Goal: Task Accomplishment & Management: Complete application form

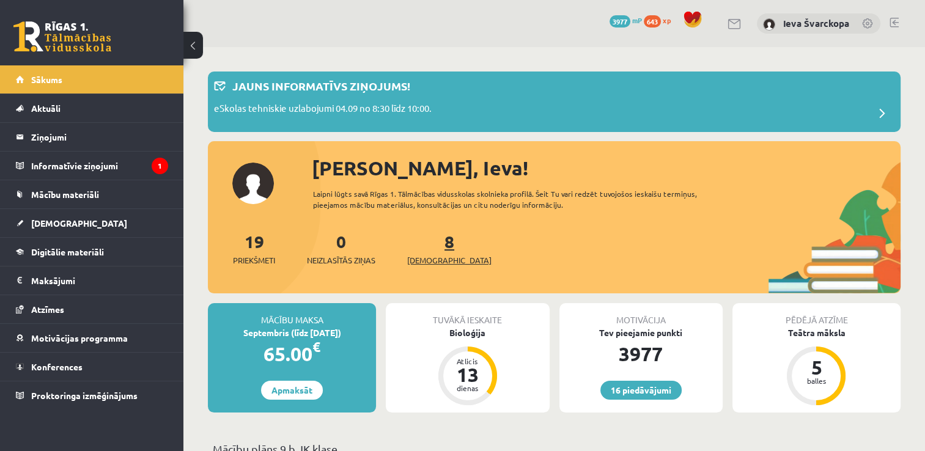
click at [429, 261] on span "[DEMOGRAPHIC_DATA]" at bounding box center [449, 260] width 84 height 12
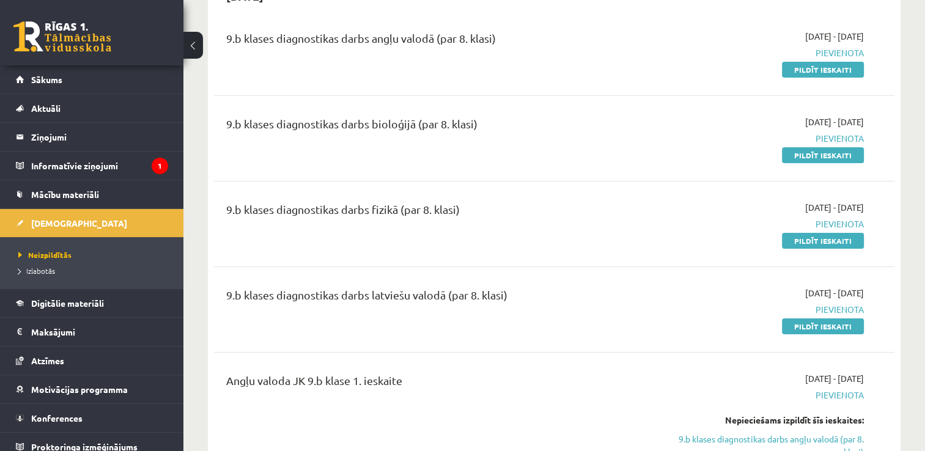
scroll to position [191, 0]
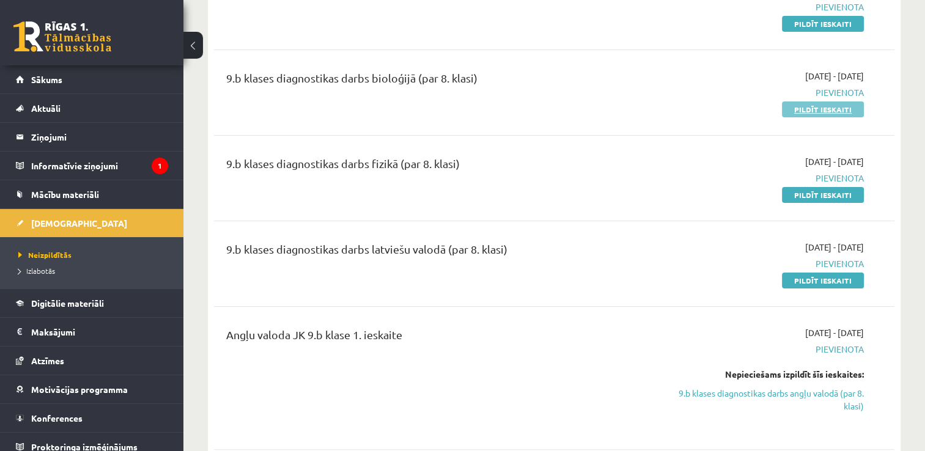
click at [815, 107] on link "Pildīt ieskaiti" at bounding box center [823, 110] width 82 height 16
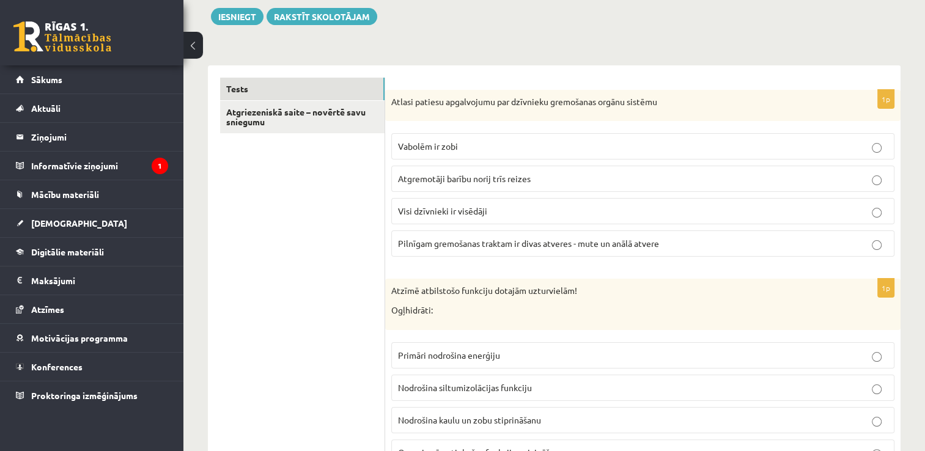
scroll to position [157, 0]
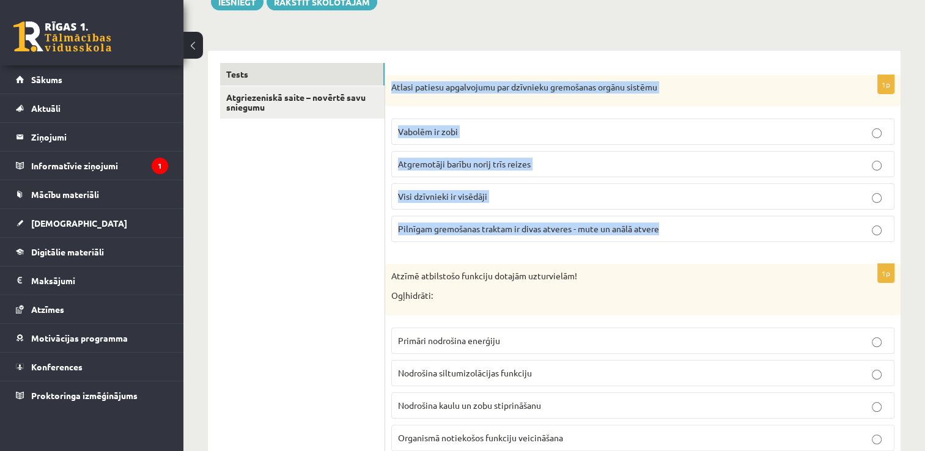
drag, startPoint x: 391, startPoint y: 83, endPoint x: 710, endPoint y: 226, distance: 350.2
click at [710, 226] on div "1p Atlasi patiesu apgalvojumu par dzīvnieku gremošanas orgānu sistēmu Vabolēm i…" at bounding box center [643, 163] width 516 height 177
drag, startPoint x: 710, startPoint y: 226, endPoint x: 616, endPoint y: 229, distance: 94.2
copy div "Atlasi patiesu apgalvojumu par dzīvnieku gremošanas orgānu sistēmu Vabolēm ir z…"
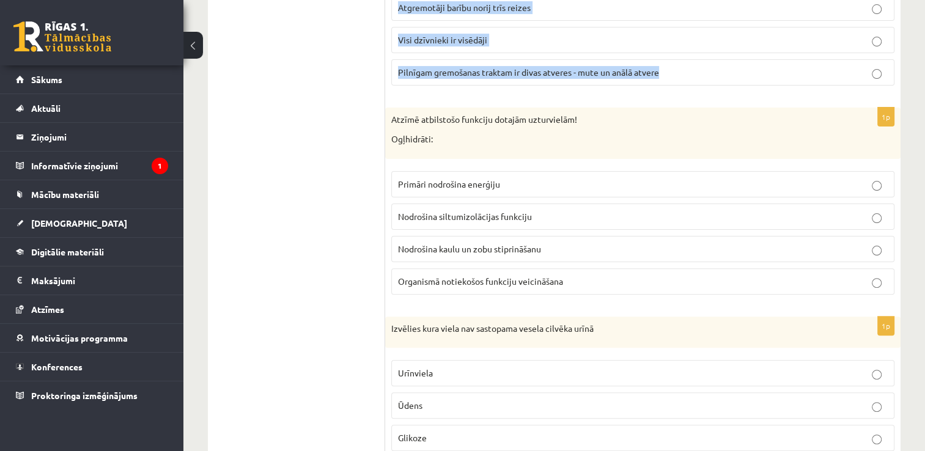
scroll to position [328, 0]
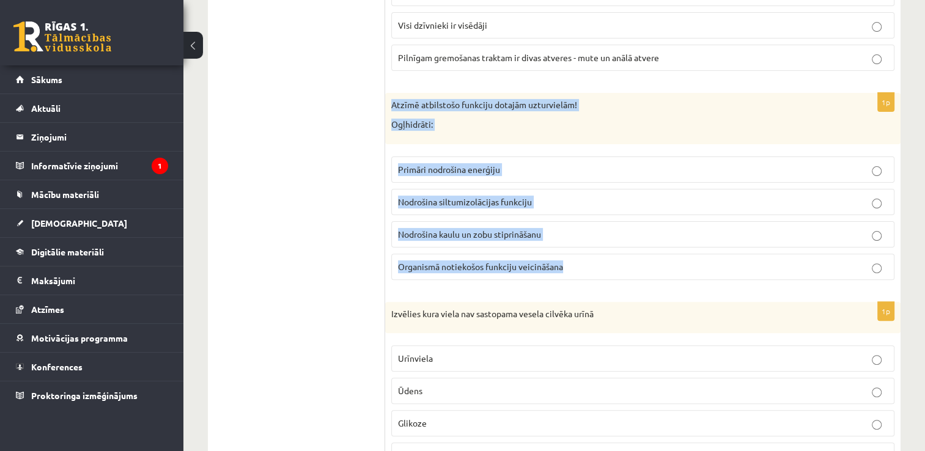
drag, startPoint x: 391, startPoint y: 100, endPoint x: 597, endPoint y: 269, distance: 266.0
click at [597, 269] on div "1p Atzīmē atbilstošo funkciju dotajām uzturvielām! Ogļhidrāti: Primāri nodrošin…" at bounding box center [643, 191] width 516 height 196
drag, startPoint x: 597, startPoint y: 269, endPoint x: 539, endPoint y: 270, distance: 58.1
copy div "Atzīmē atbilstošo funkciju dotajām uzturvielām! Ogļhidrāti: Primāri nodrošina e…"
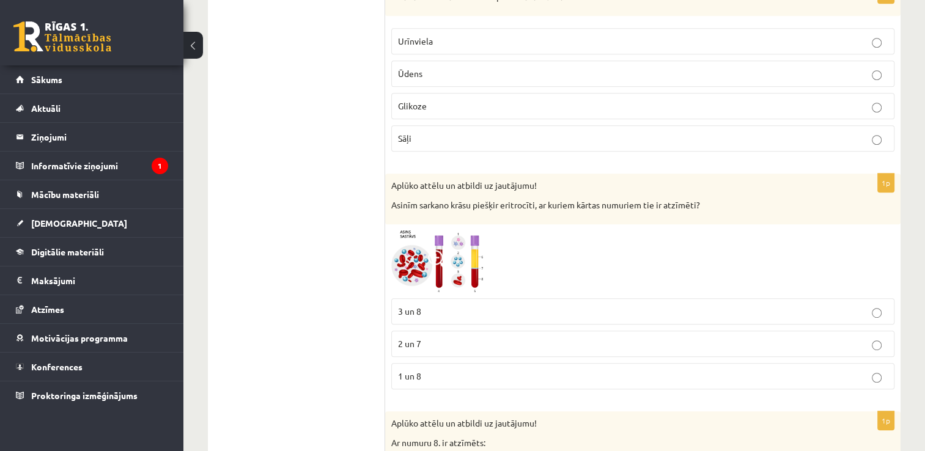
scroll to position [554, 0]
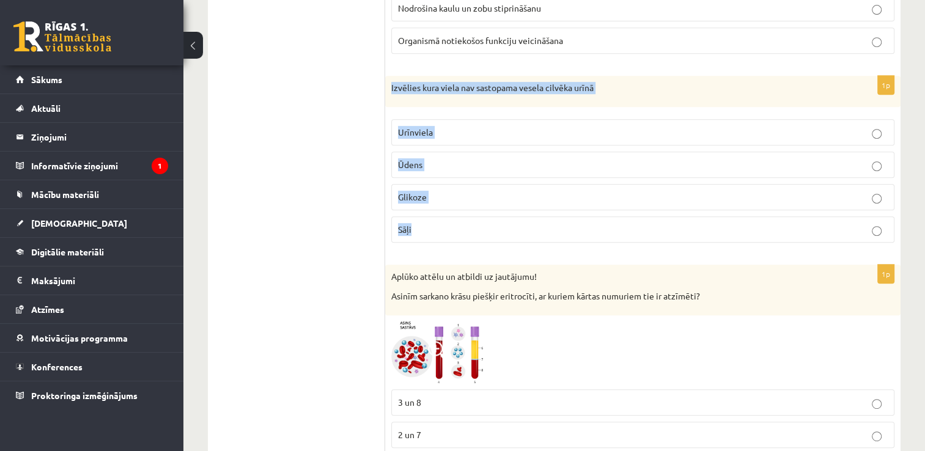
drag, startPoint x: 387, startPoint y: 78, endPoint x: 492, endPoint y: 226, distance: 181.3
click at [492, 226] on div "1p Izvēlies kura viela nav sastopama vesela cilvēka urīnā Urīnviela Ūdens Gliko…" at bounding box center [643, 164] width 516 height 177
drag, startPoint x: 492, startPoint y: 226, endPoint x: 464, endPoint y: 88, distance: 141.0
copy div "Izvēlies kura viela nav sastopama vesela cilvēka urīnā Urīnviela Ūdens Glikoze …"
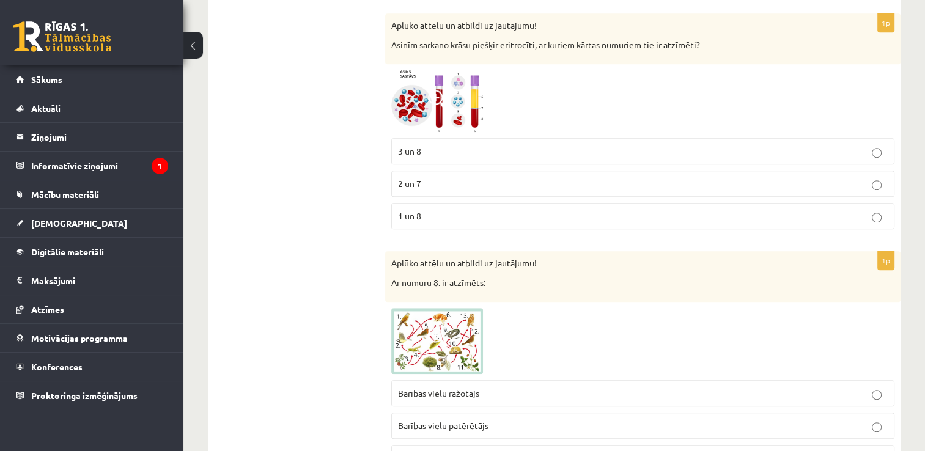
scroll to position [762, 0]
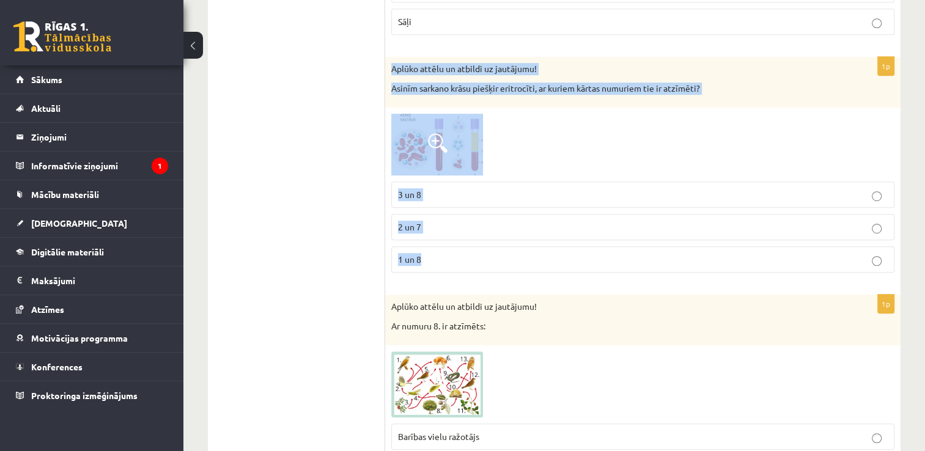
drag, startPoint x: 393, startPoint y: 61, endPoint x: 538, endPoint y: 275, distance: 258.9
click at [538, 275] on div "1p Aplūko attēlu un atbildi uz jautājumu! Asinīm sarkano krāsu piešķir eritrocī…" at bounding box center [643, 170] width 516 height 226
copy div "Aplūko attēlu un atbildi uz jautājumu! Asinīm sarkano krāsu piešķir eritrocīti,…"
click at [453, 135] on img at bounding box center [437, 145] width 92 height 62
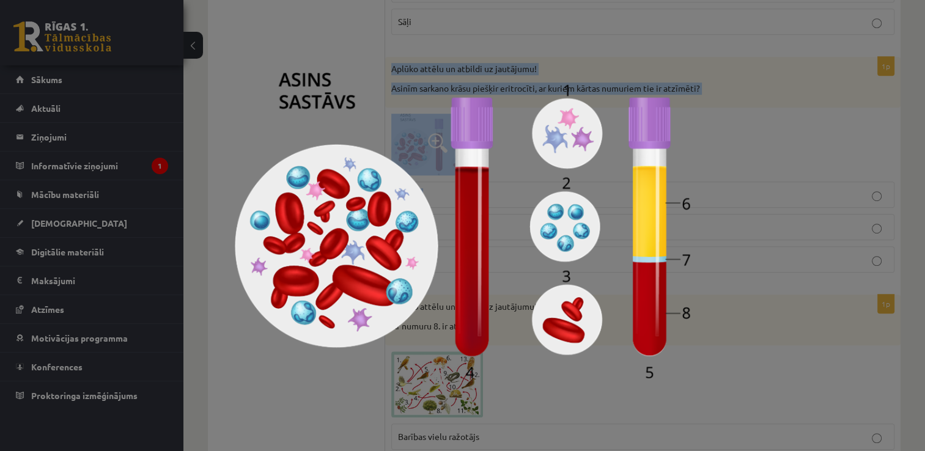
click at [465, 199] on img at bounding box center [463, 226] width 456 height 306
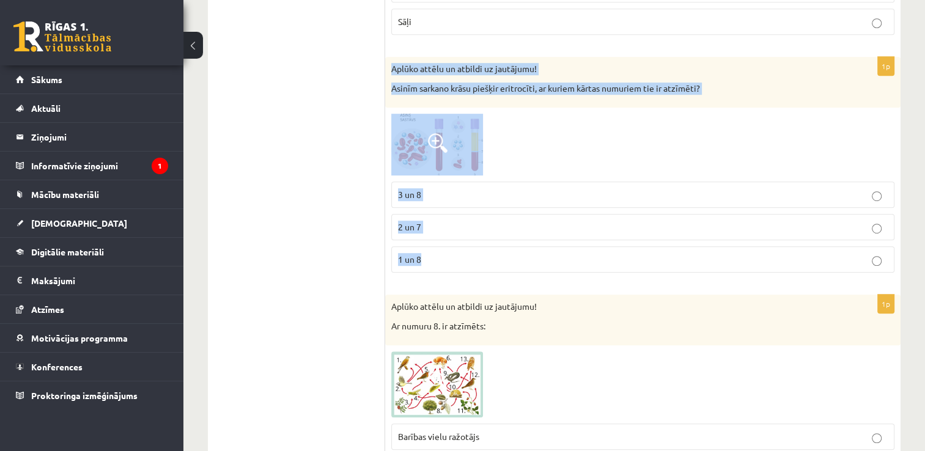
click at [454, 151] on img at bounding box center [437, 145] width 92 height 62
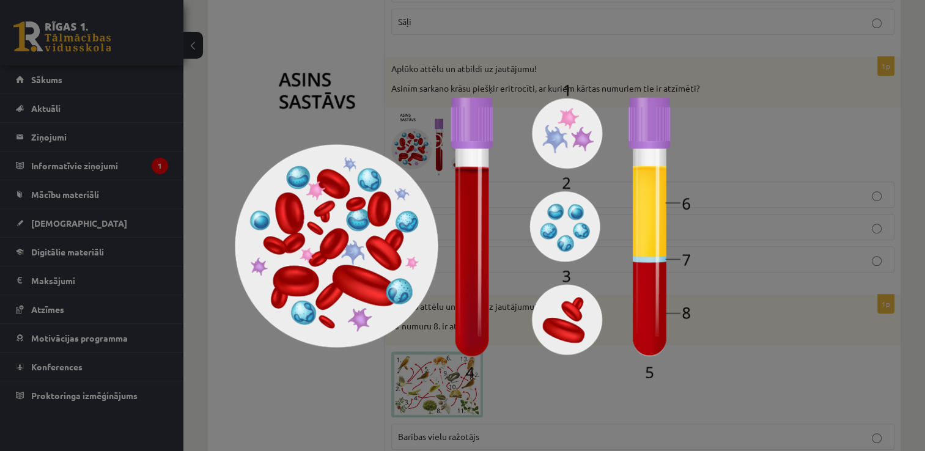
click at [691, 202] on div at bounding box center [462, 225] width 925 height 451
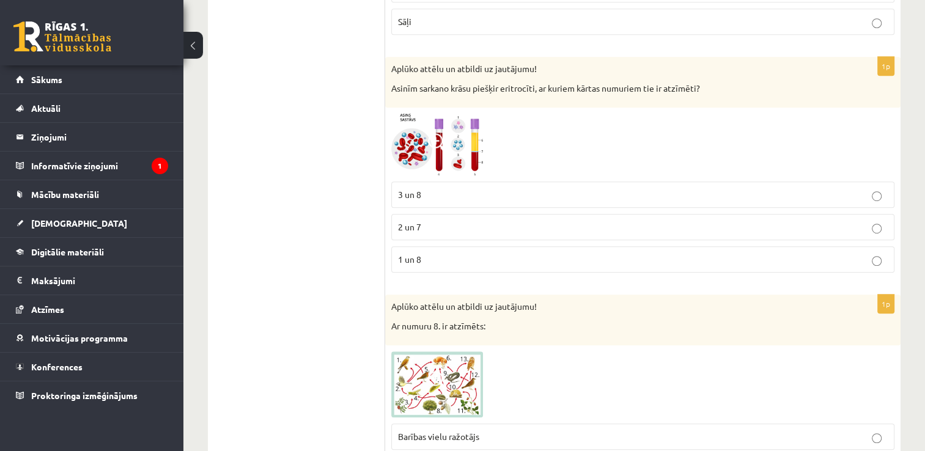
click at [417, 156] on img at bounding box center [437, 145] width 92 height 62
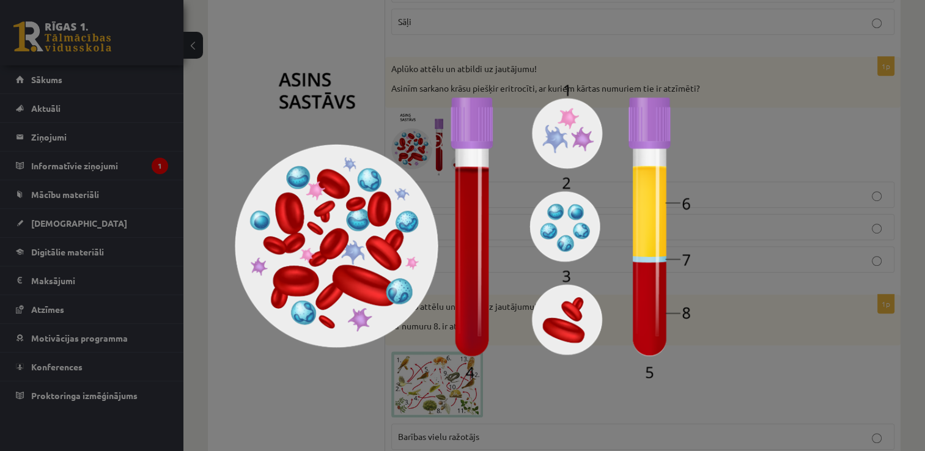
click at [722, 242] on div at bounding box center [462, 225] width 925 height 451
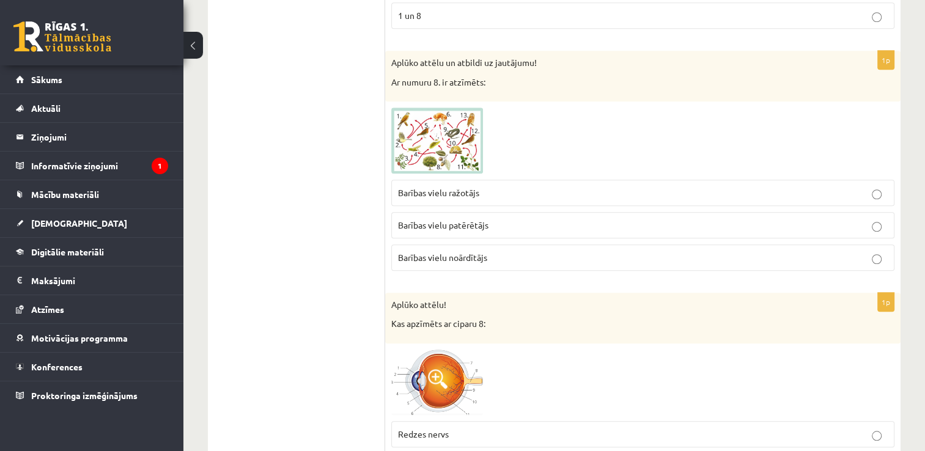
scroll to position [992, 0]
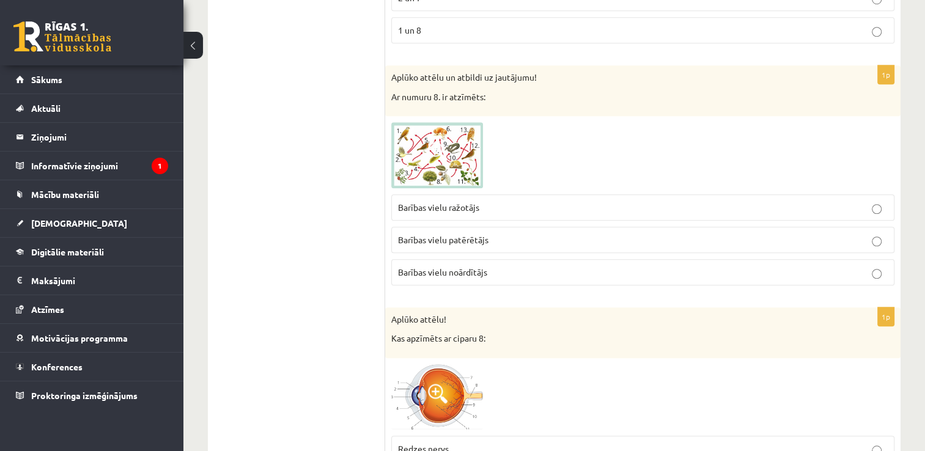
click at [447, 158] on img at bounding box center [437, 155] width 92 height 66
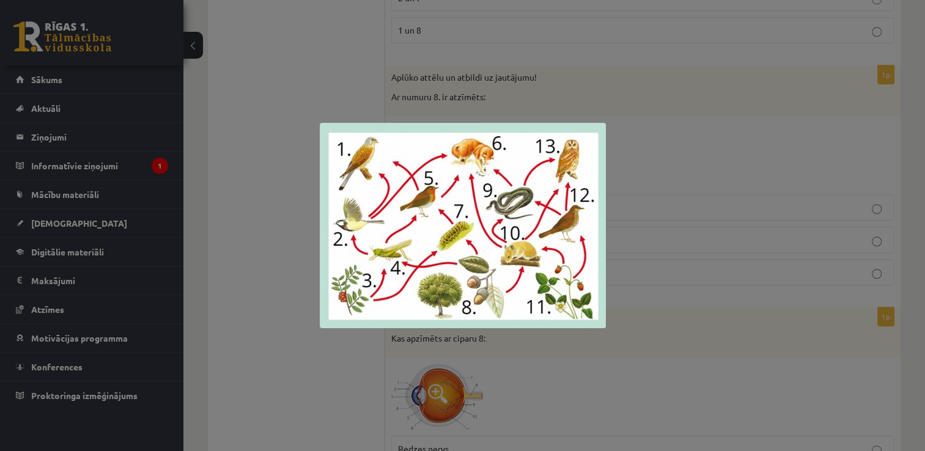
click at [654, 161] on div at bounding box center [462, 225] width 925 height 451
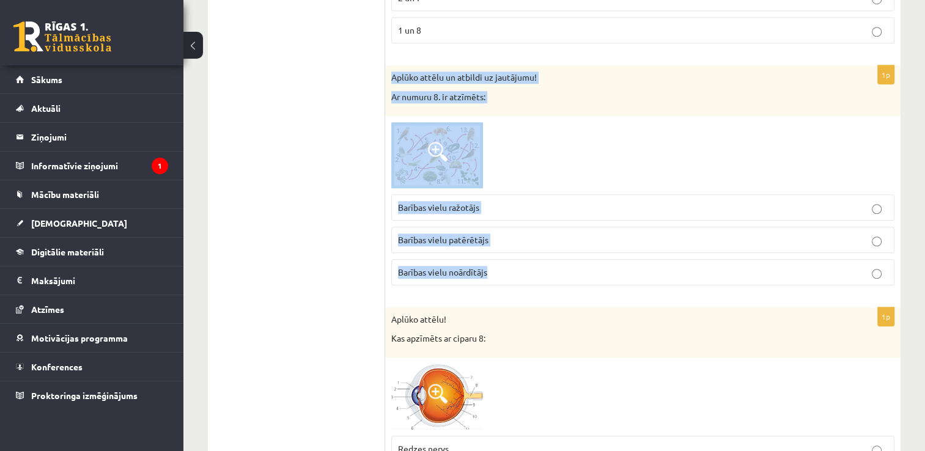
drag, startPoint x: 393, startPoint y: 67, endPoint x: 574, endPoint y: 275, distance: 275.7
click at [574, 275] on div "1p Aplūko attēlu un atbildi uz jautājumu! Ar numuru 8. ir atzīmēts: Barības vie…" at bounding box center [643, 180] width 516 height 230
click at [472, 267] on span "Barības vielu noārdītājs" at bounding box center [442, 272] width 89 height 11
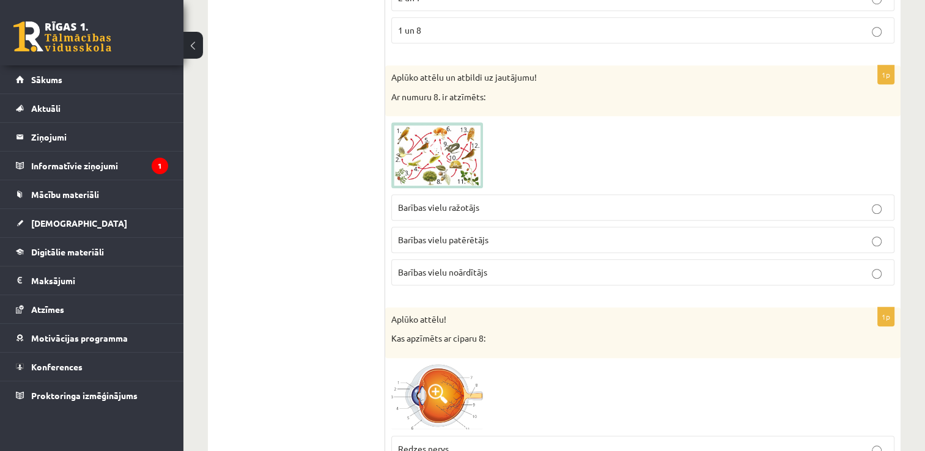
drag, startPoint x: 472, startPoint y: 264, endPoint x: 340, endPoint y: 138, distance: 183.0
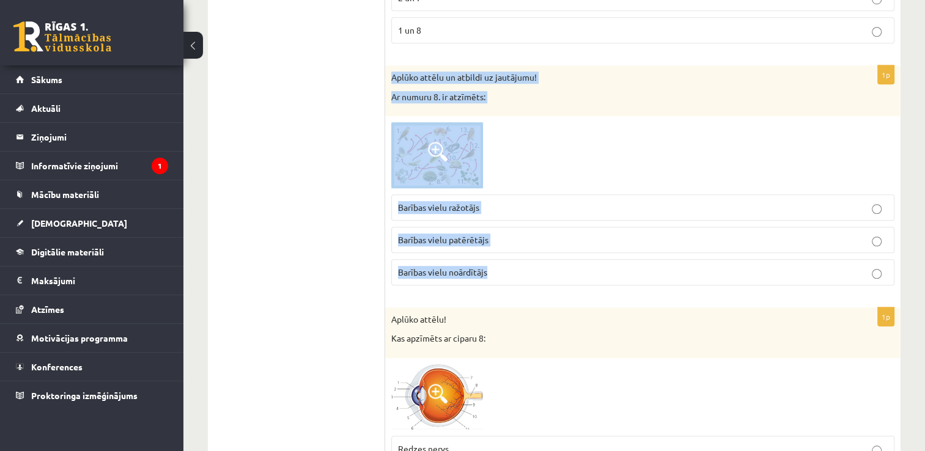
drag, startPoint x: 393, startPoint y: 70, endPoint x: 517, endPoint y: 275, distance: 239.1
click at [517, 275] on div "1p Aplūko attēlu un atbildi uz jautājumu! Ar numuru 8. ir atzīmēts: Barības vie…" at bounding box center [643, 180] width 516 height 230
drag, startPoint x: 517, startPoint y: 275, endPoint x: 449, endPoint y: 158, distance: 135.1
copy div "Aplūko attēlu un atbildi uz jautājumu! Ar numuru 8. ir atzīmēts: Barības vielu …"
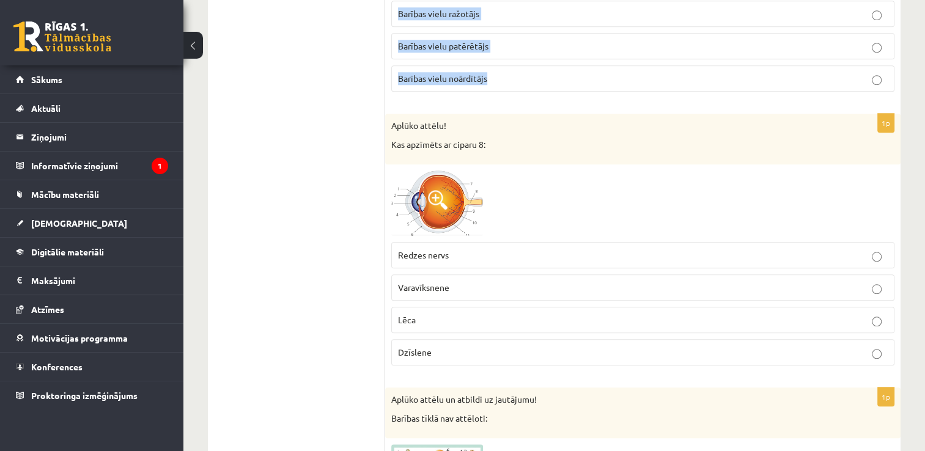
scroll to position [1207, 0]
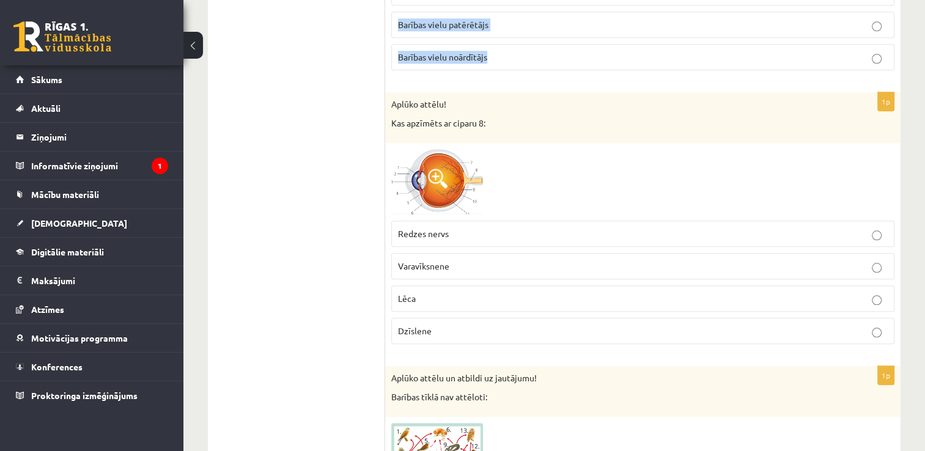
click at [432, 180] on span at bounding box center [438, 179] width 20 height 20
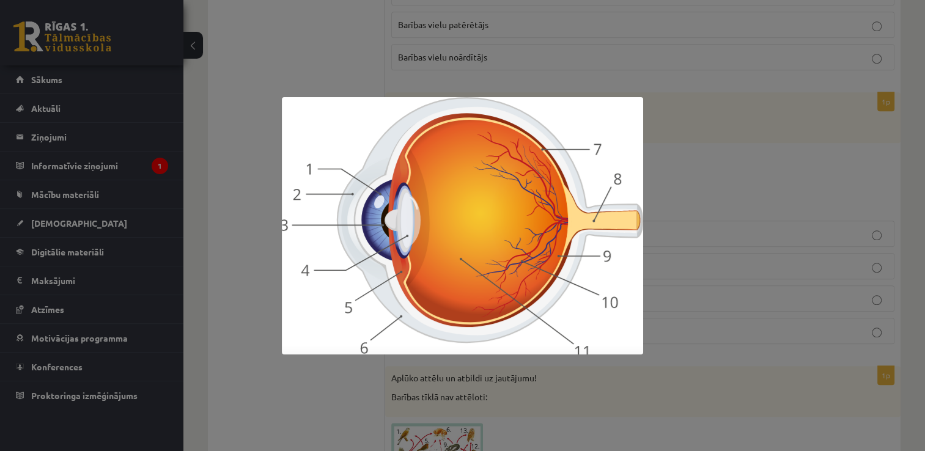
click at [703, 195] on div at bounding box center [462, 225] width 925 height 451
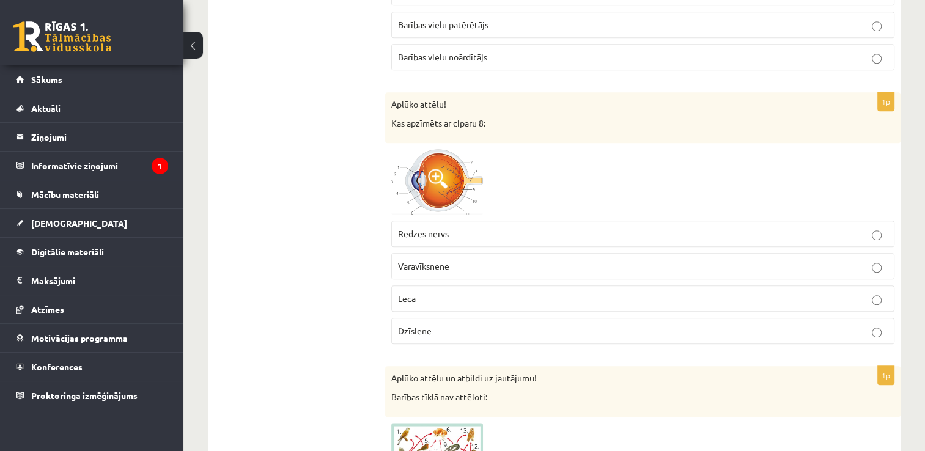
click at [444, 177] on span at bounding box center [438, 179] width 20 height 20
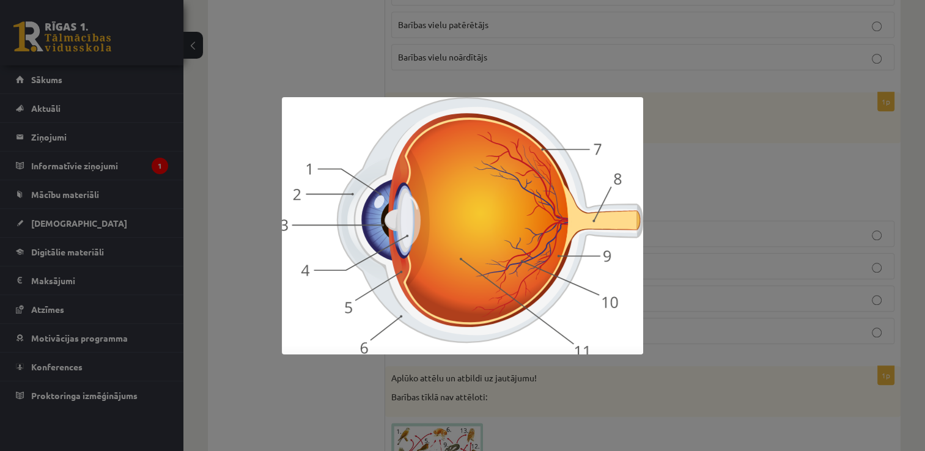
click at [712, 171] on div at bounding box center [462, 225] width 925 height 451
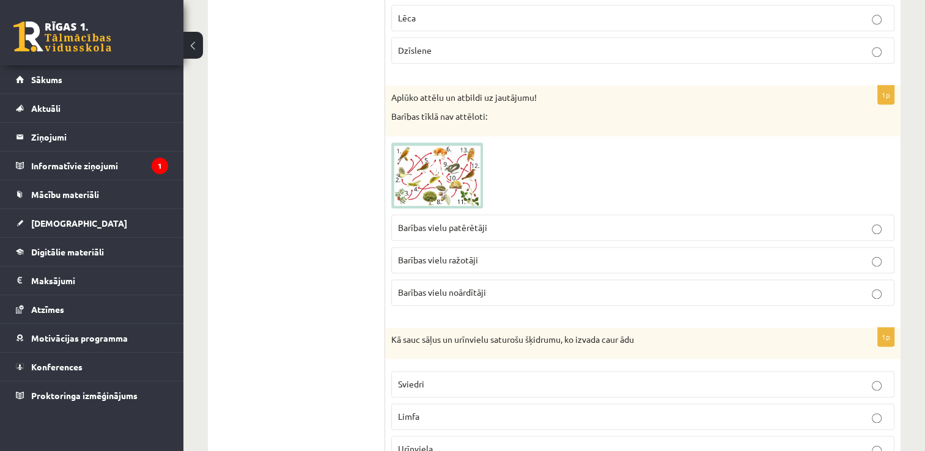
scroll to position [1495, 0]
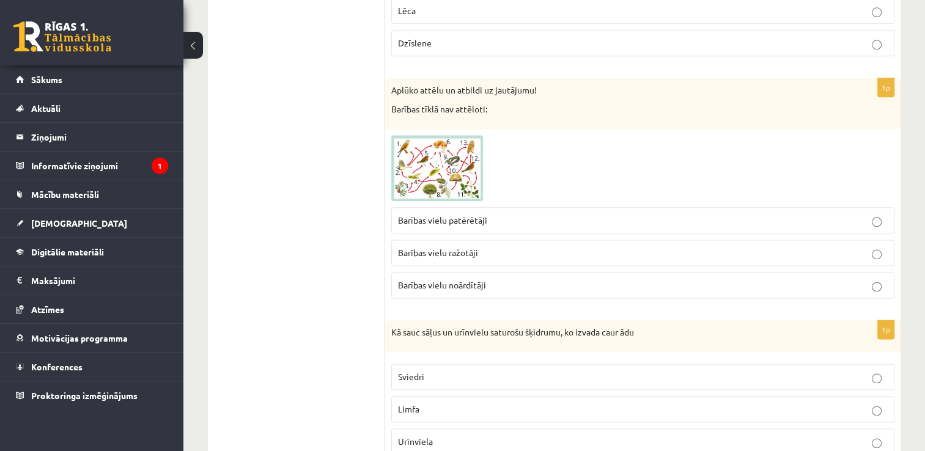
click at [448, 168] on img at bounding box center [437, 168] width 92 height 66
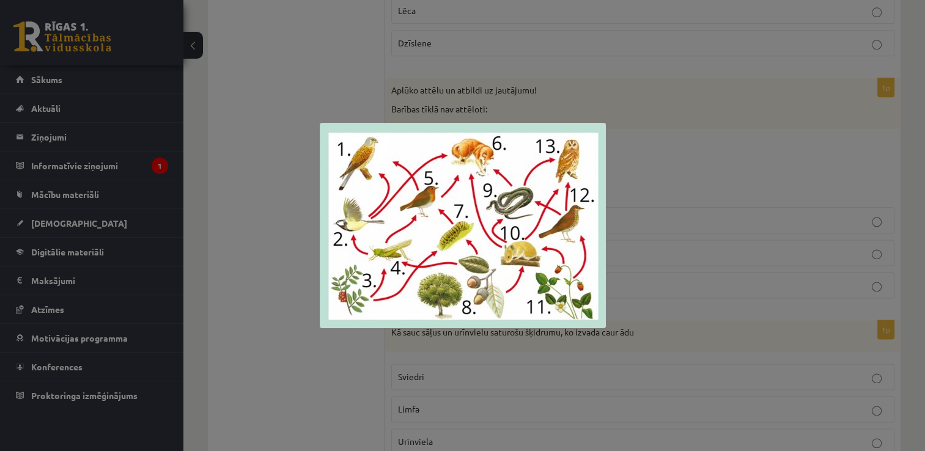
click at [283, 180] on div at bounding box center [462, 225] width 925 height 451
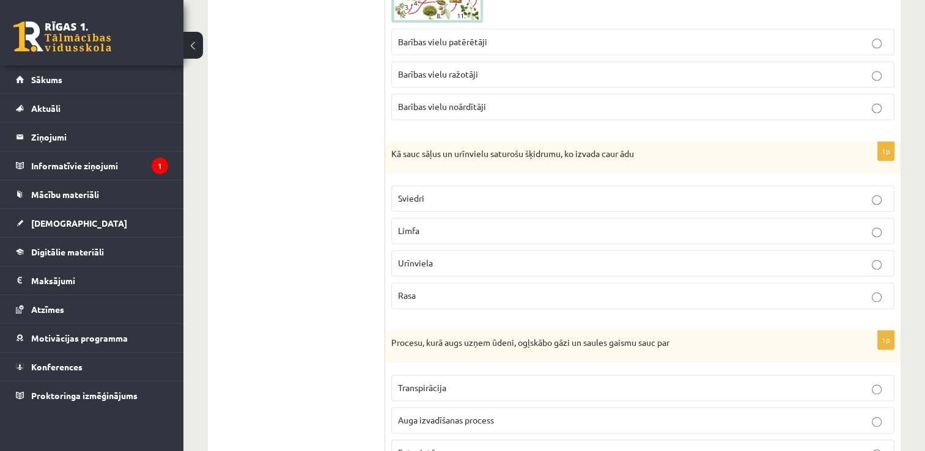
scroll to position [1681, 0]
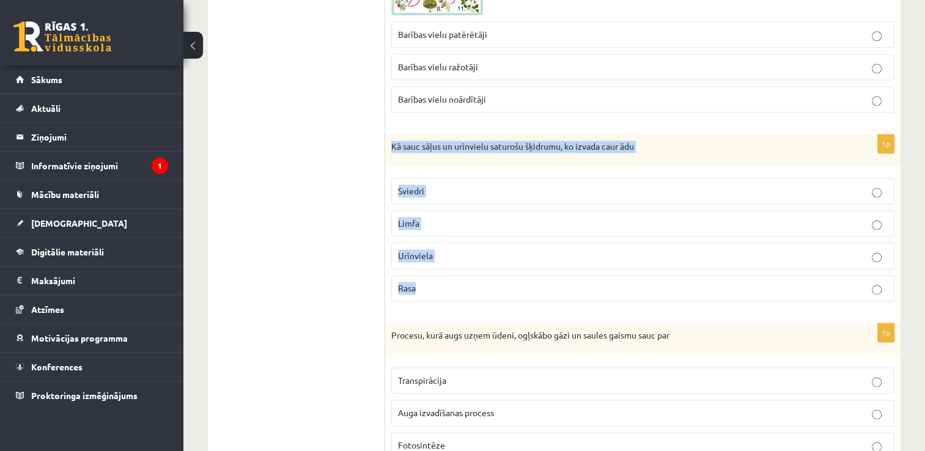
drag, startPoint x: 389, startPoint y: 132, endPoint x: 472, endPoint y: 284, distance: 172.7
click at [472, 284] on div "1p Kā sauc sāļus un urīnvielu saturošu šķidrumu, ko izvada caur ādu Sviedri Lim…" at bounding box center [643, 223] width 516 height 177
copy div "Kā sauc sāļus un urīnvielu saturošu šķidrumu, ko izvada caur ādu Sviedri Limfa …"
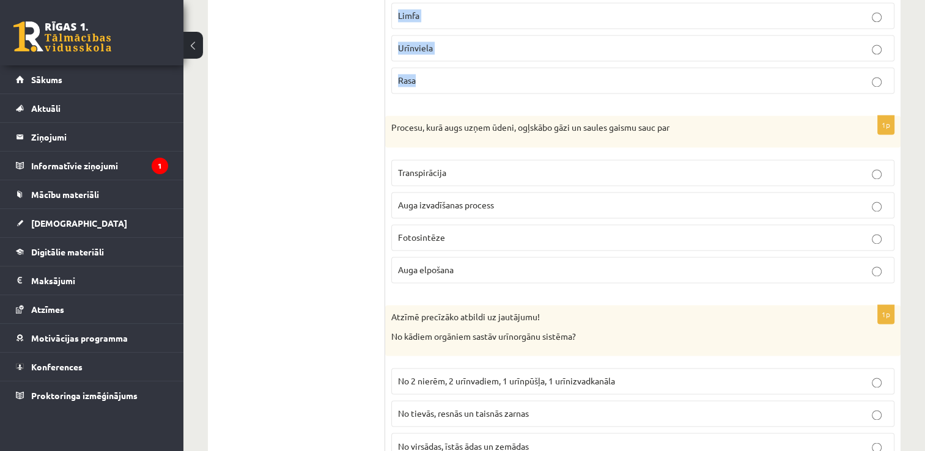
scroll to position [1904, 0]
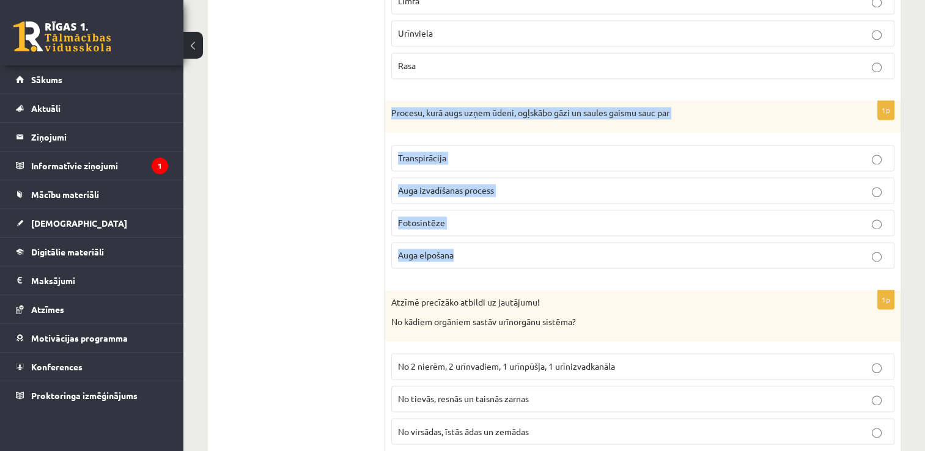
drag, startPoint x: 393, startPoint y: 101, endPoint x: 494, endPoint y: 242, distance: 173.5
click at [494, 242] on div "1p Procesu, kurā augs uzņem ūdeni, ogļskābo gāzi un saules gaismu sauc par Tran…" at bounding box center [643, 189] width 516 height 177
drag, startPoint x: 494, startPoint y: 242, endPoint x: 446, endPoint y: 247, distance: 48.6
copy div "Procesu, kurā augs uzņem ūdeni, ogļskābo gāzi un saules gaismu sauc par Transpi…"
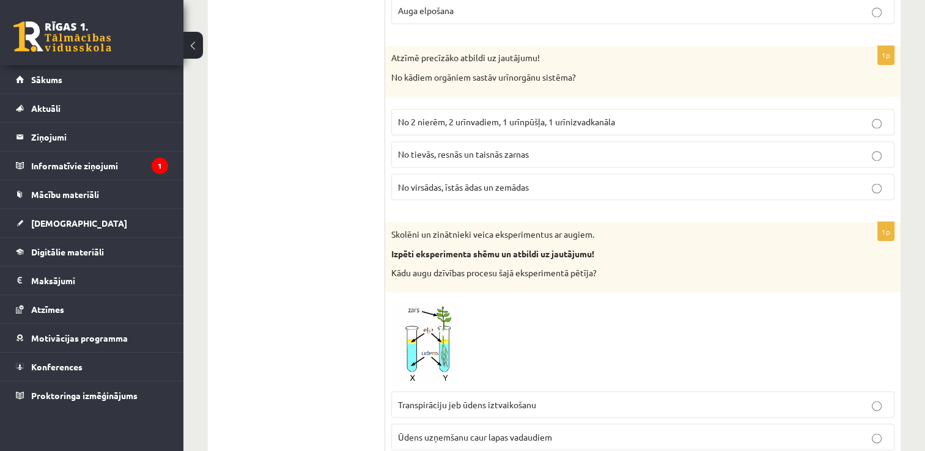
scroll to position [2156, 0]
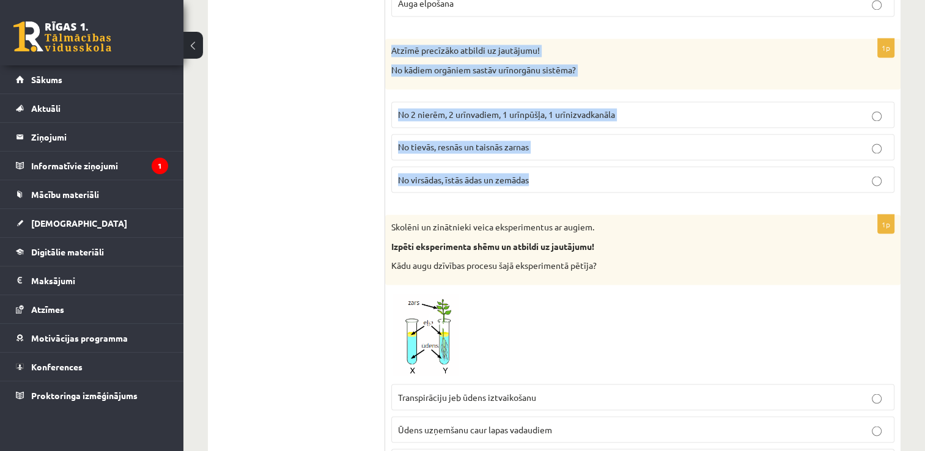
drag, startPoint x: 391, startPoint y: 38, endPoint x: 567, endPoint y: 175, distance: 223.2
click at [567, 175] on div "1p Atzīmē precīzāko atbildi uz jautājumu! No kādiem orgāniem sastāv urīnorgānu …" at bounding box center [643, 121] width 516 height 164
drag, startPoint x: 567, startPoint y: 175, endPoint x: 504, endPoint y: 172, distance: 63.1
copy div "Atzīmē precīzāko atbildi uz jautājumu! No kādiem orgāniem sastāv urīnorgānu sis…"
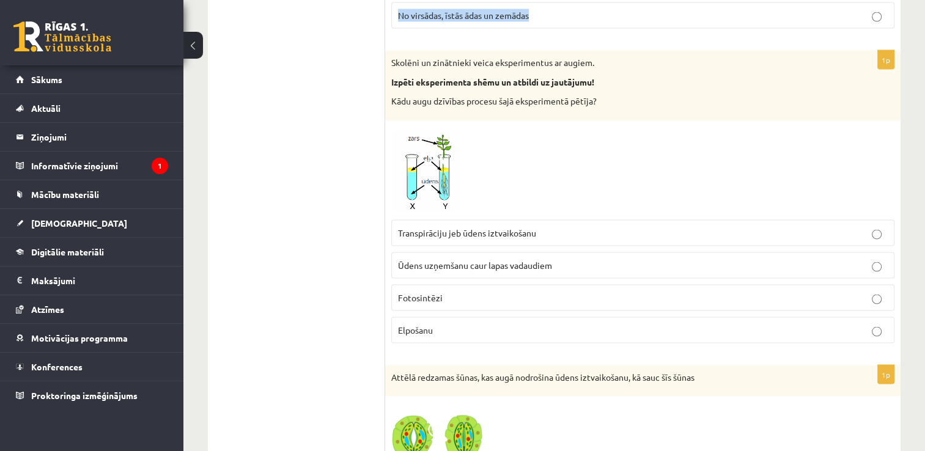
scroll to position [2305, 0]
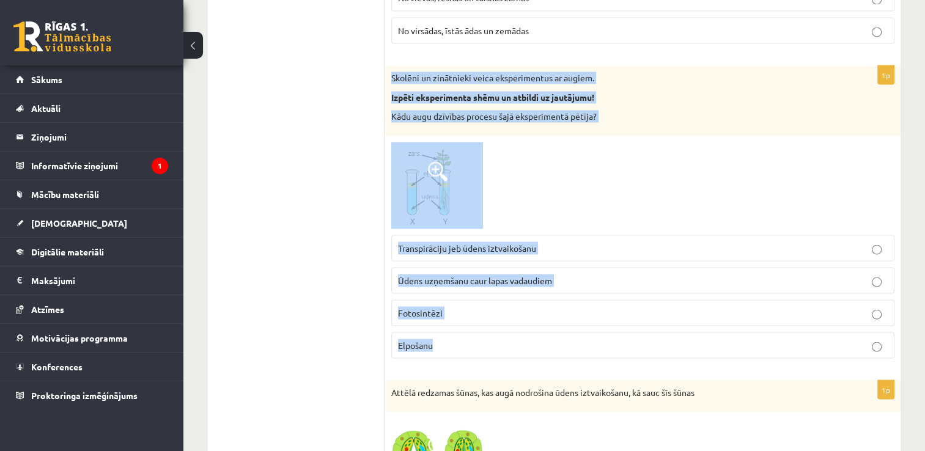
drag, startPoint x: 389, startPoint y: 64, endPoint x: 553, endPoint y: 338, distance: 318.8
click at [553, 338] on div "1p Skolēni un zinātnieki veica eksperimentus ar augiem. Izpēti eksperimenta shē…" at bounding box center [643, 216] width 516 height 303
drag, startPoint x: 553, startPoint y: 338, endPoint x: 462, endPoint y: 190, distance: 173.8
copy div "Skolēni un zinātnieki veica eksperimentus ar augiem. Izpēti eksperimenta shēmu …"
click at [533, 161] on div at bounding box center [642, 185] width 503 height 87
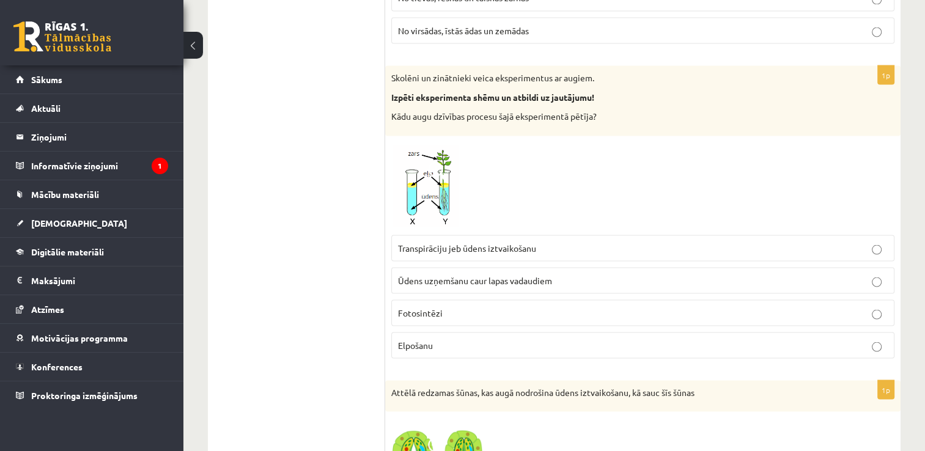
click at [437, 199] on img at bounding box center [437, 185] width 92 height 87
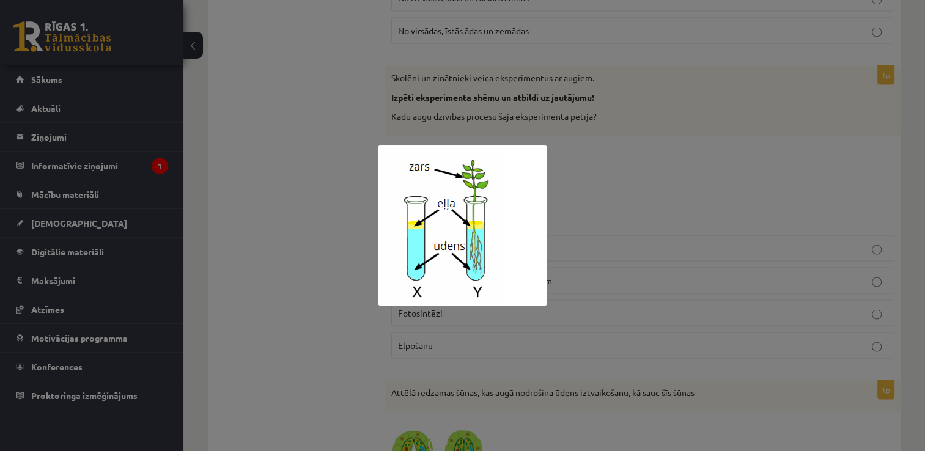
click at [624, 201] on div at bounding box center [462, 225] width 925 height 451
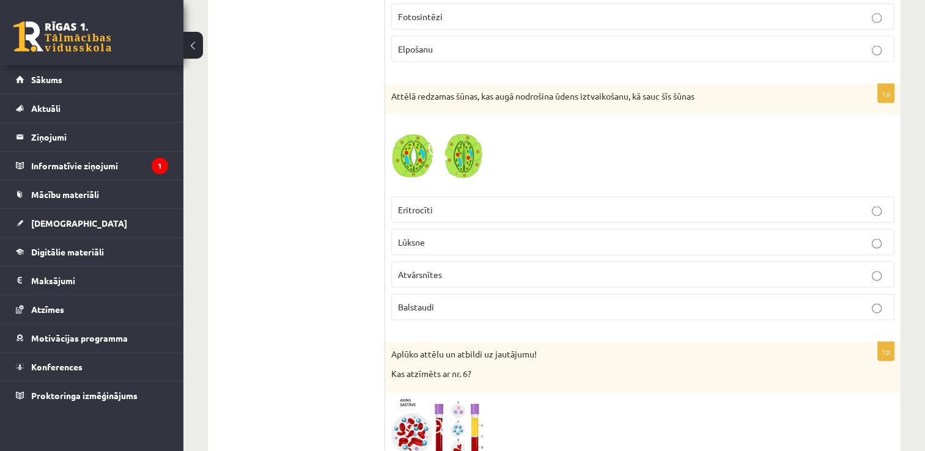
scroll to position [2600, 0]
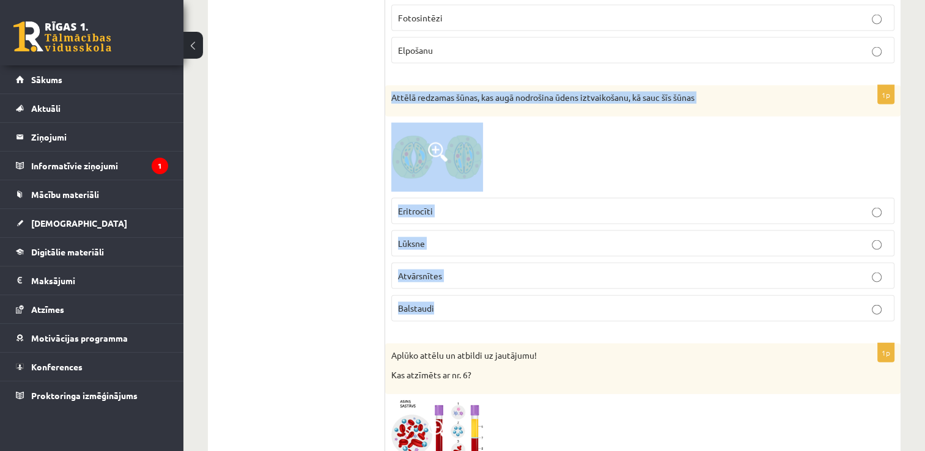
drag, startPoint x: 393, startPoint y: 83, endPoint x: 527, endPoint y: 317, distance: 270.1
click at [527, 317] on div "1p Attēlā redzamas šūnas, kas augā nodrošina ūdens iztvaikošanu, kā sauc šīs šū…" at bounding box center [643, 209] width 516 height 246
drag, startPoint x: 527, startPoint y: 317, endPoint x: 447, endPoint y: 165, distance: 172.1
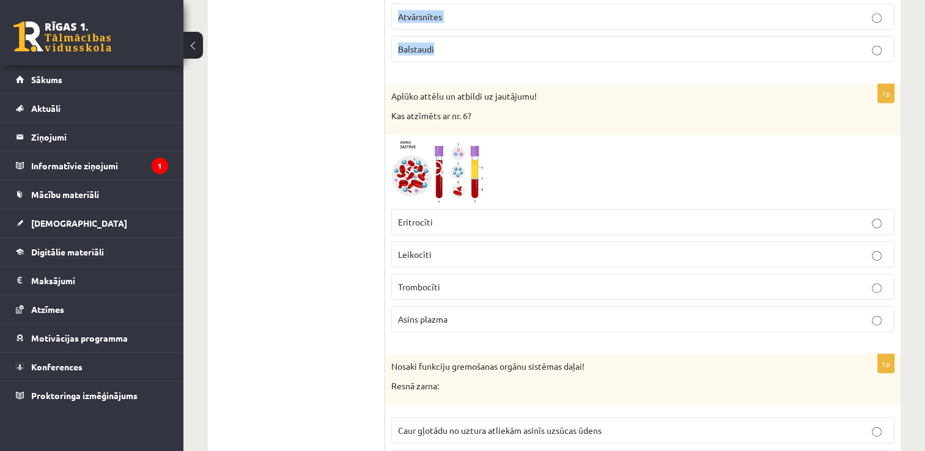
scroll to position [2866, 0]
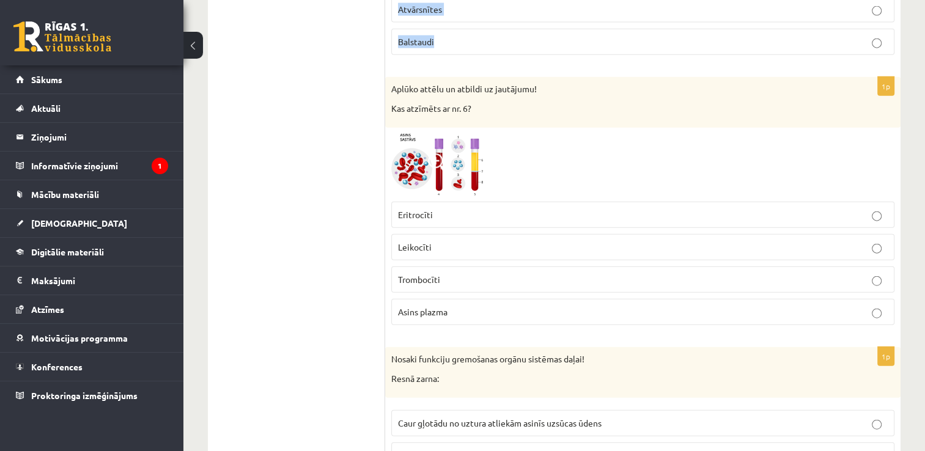
click at [432, 154] on span at bounding box center [438, 164] width 20 height 20
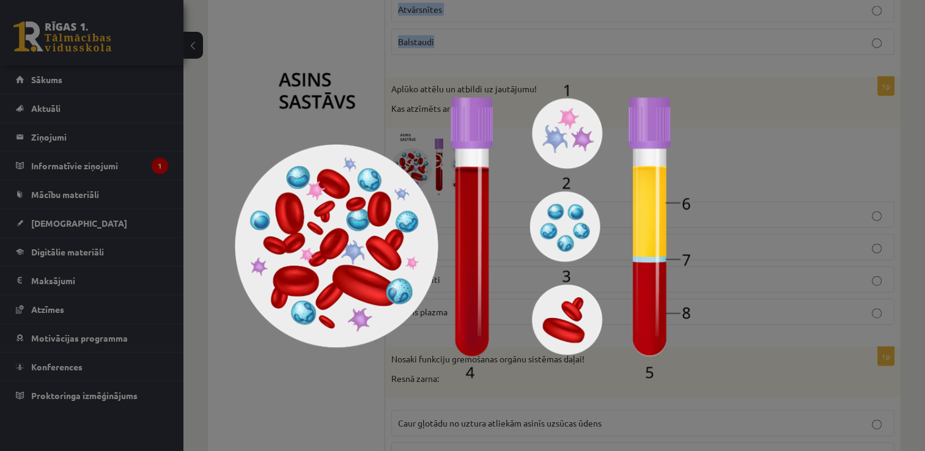
click at [351, 111] on img at bounding box center [463, 226] width 456 height 306
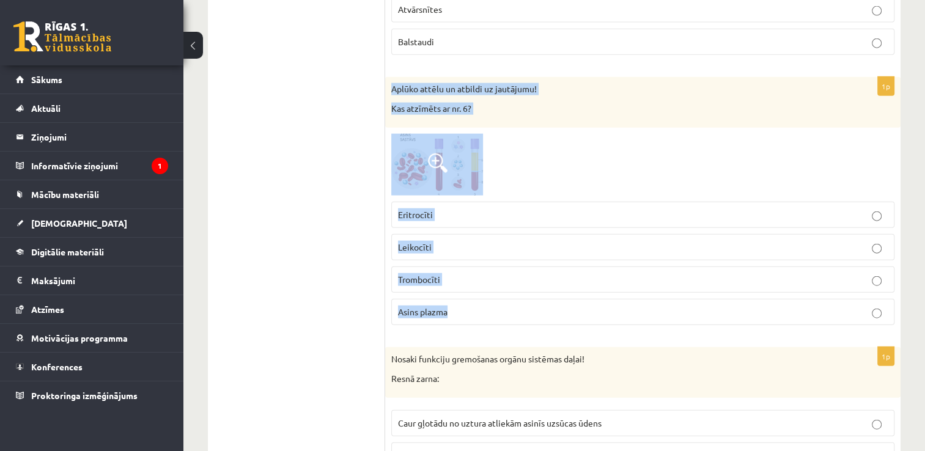
drag, startPoint x: 390, startPoint y: 74, endPoint x: 503, endPoint y: 291, distance: 244.0
click at [503, 291] on div "1p Aplūko attēlu un atbildi uz jautājumu! Kas atzīmēts ar nr. 6? Eritrocīti Lei…" at bounding box center [643, 206] width 516 height 258
drag, startPoint x: 503, startPoint y: 291, endPoint x: 434, endPoint y: 300, distance: 69.2
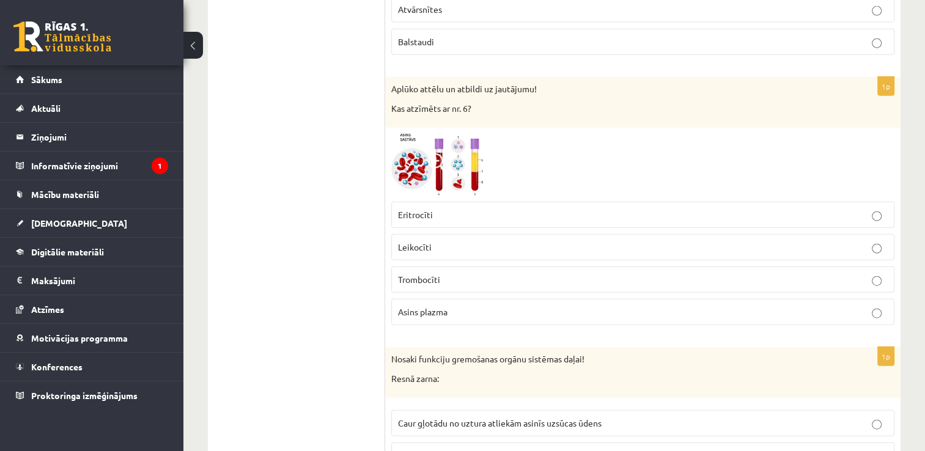
click at [327, 162] on ul "Tests Atgriezeniskā saite – novērtē savu sniegumu" at bounding box center [302, 392] width 165 height 6078
click at [411, 155] on img at bounding box center [437, 165] width 92 height 62
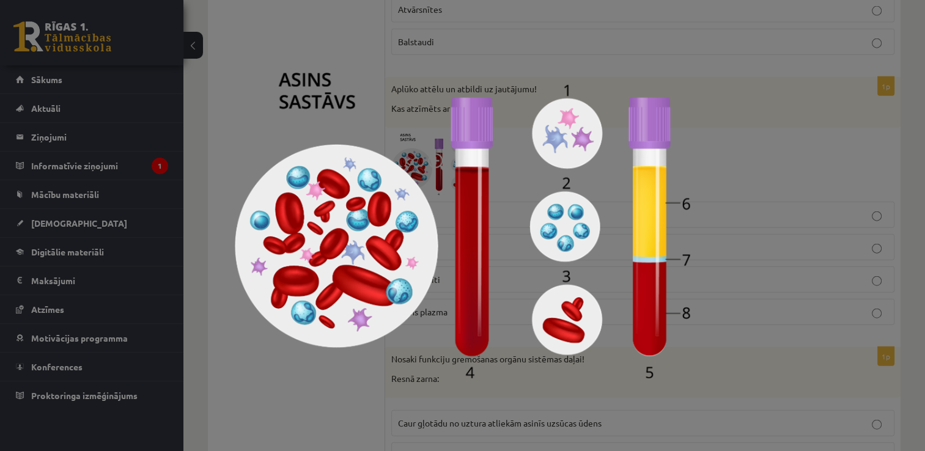
click at [421, 129] on img at bounding box center [463, 226] width 456 height 306
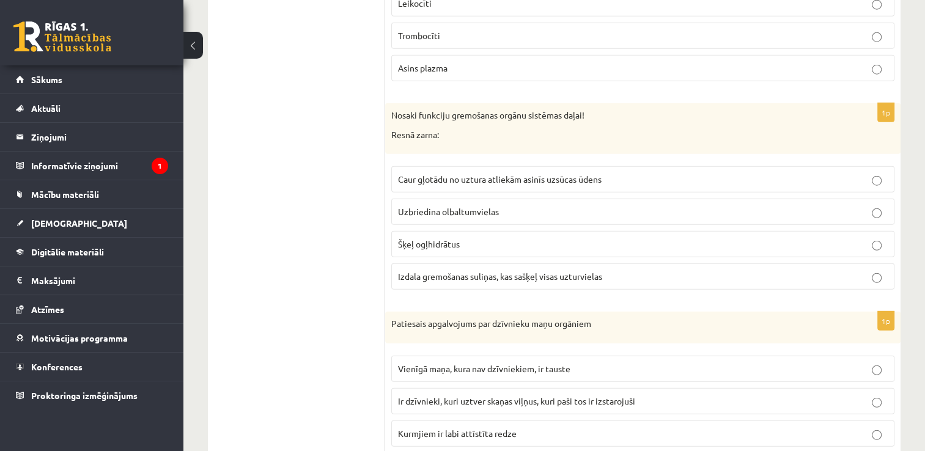
scroll to position [3118, 0]
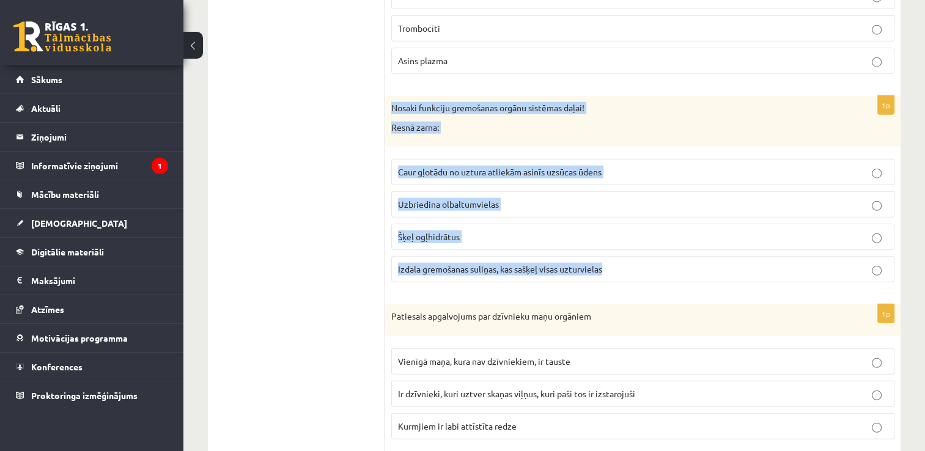
drag, startPoint x: 390, startPoint y: 89, endPoint x: 617, endPoint y: 251, distance: 279.0
click at [617, 251] on div "1p Nosaki funkciju gremošanas orgānu sistēmas daļai! Resnā zarna: Caur gļotādu …" at bounding box center [643, 194] width 516 height 196
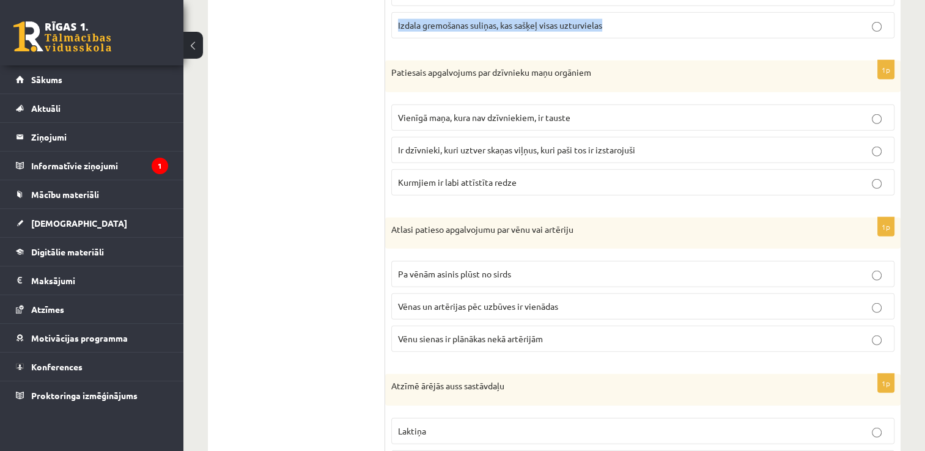
scroll to position [3384, 0]
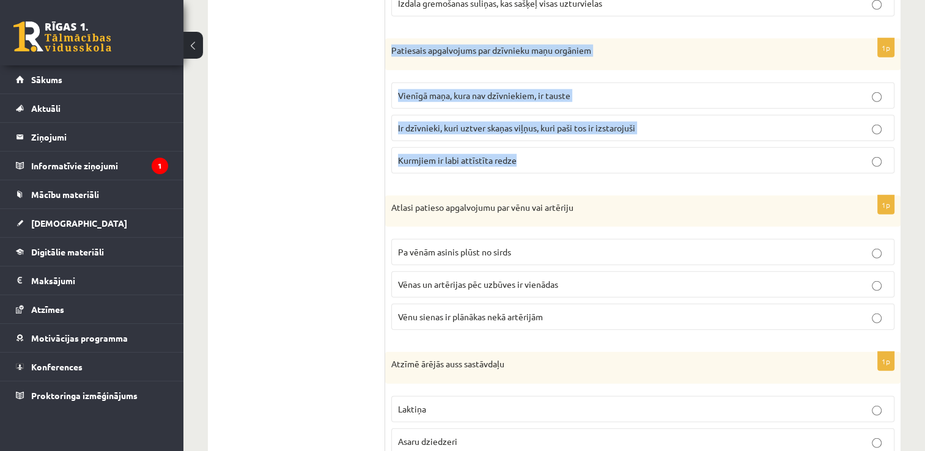
drag, startPoint x: 390, startPoint y: 28, endPoint x: 614, endPoint y: 156, distance: 257.3
click at [614, 156] on div "1p Patiesais apgalvojums par dzīvnieku maņu orgāniem Vienīgā maņa, kura nav dzī…" at bounding box center [643, 111] width 516 height 145
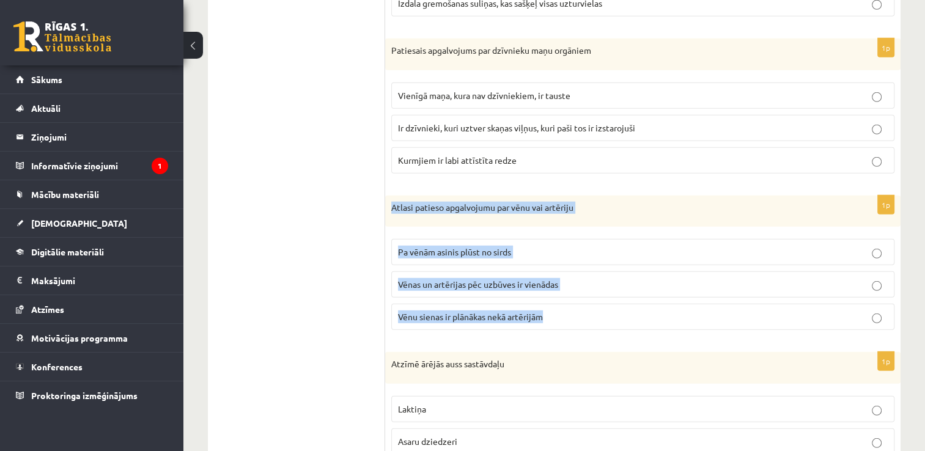
drag, startPoint x: 394, startPoint y: 190, endPoint x: 554, endPoint y: 307, distance: 198.7
click at [554, 307] on div "1p Atlasi patieso apgalvojumu par vēnu vai artēriju Pa vēnām asinis plūst no si…" at bounding box center [643, 268] width 516 height 145
drag, startPoint x: 554, startPoint y: 307, endPoint x: 490, endPoint y: 305, distance: 64.3
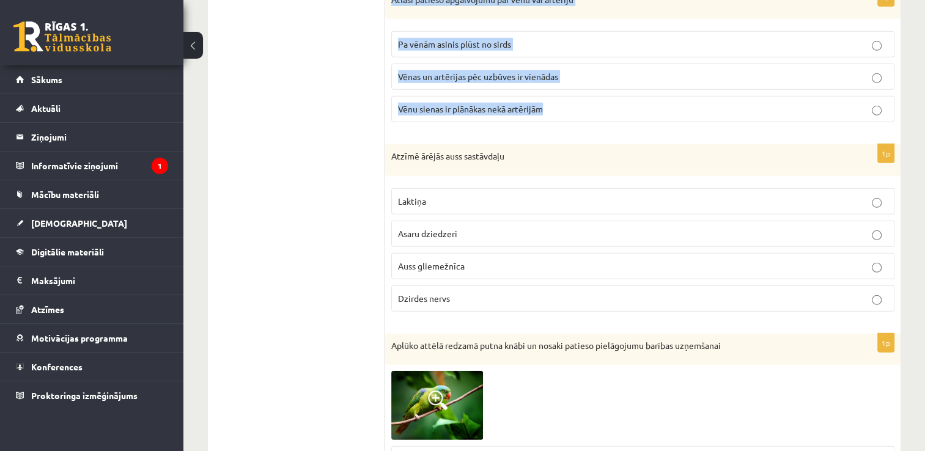
scroll to position [3607, 0]
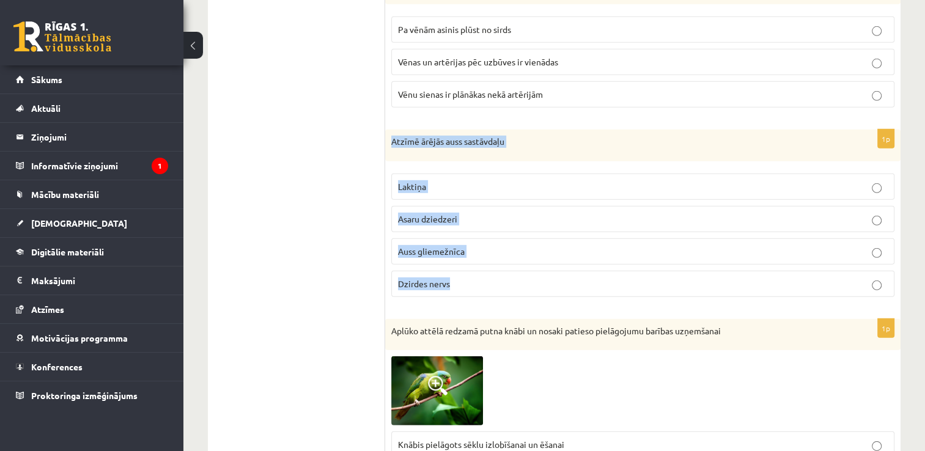
drag, startPoint x: 392, startPoint y: 125, endPoint x: 514, endPoint y: 255, distance: 178.3
click at [514, 255] on div "1p Atzīmē ārējās auss sastāvdaļu Laktiņa Asaru dziedzeri Auss gliemežnīca Dzird…" at bounding box center [643, 218] width 516 height 177
drag, startPoint x: 514, startPoint y: 255, endPoint x: 462, endPoint y: 126, distance: 139.1
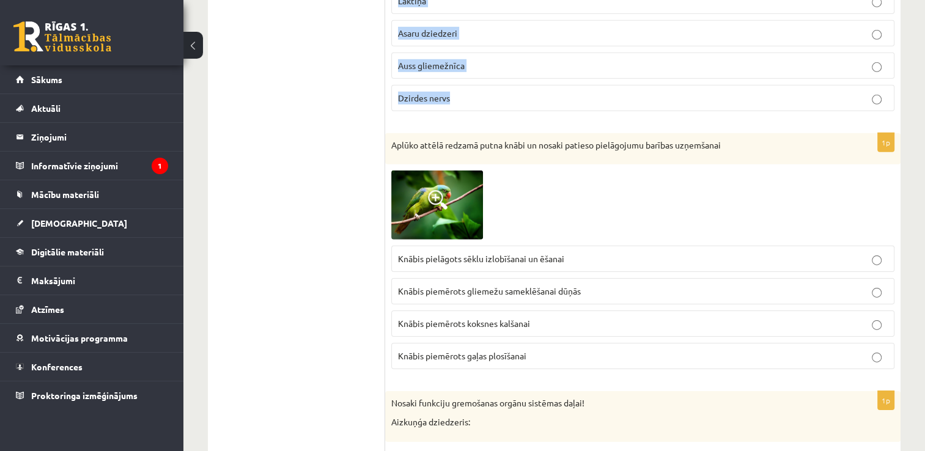
scroll to position [3829, 0]
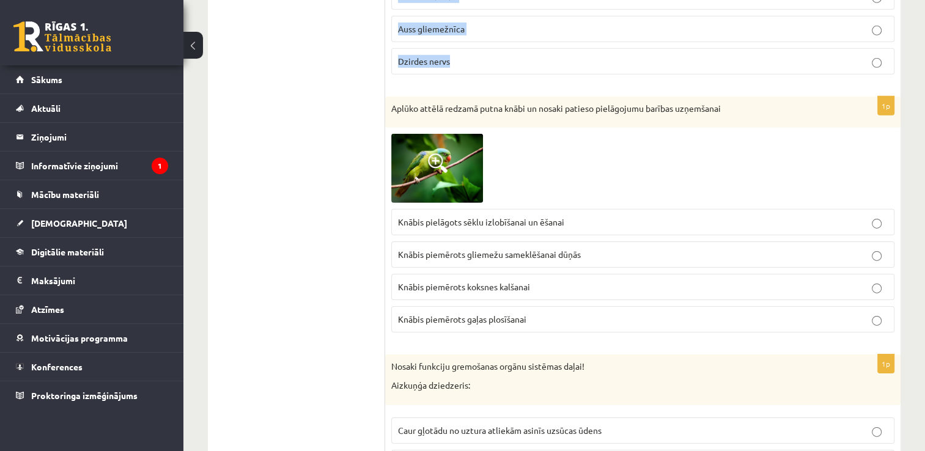
click at [434, 154] on span at bounding box center [438, 164] width 20 height 20
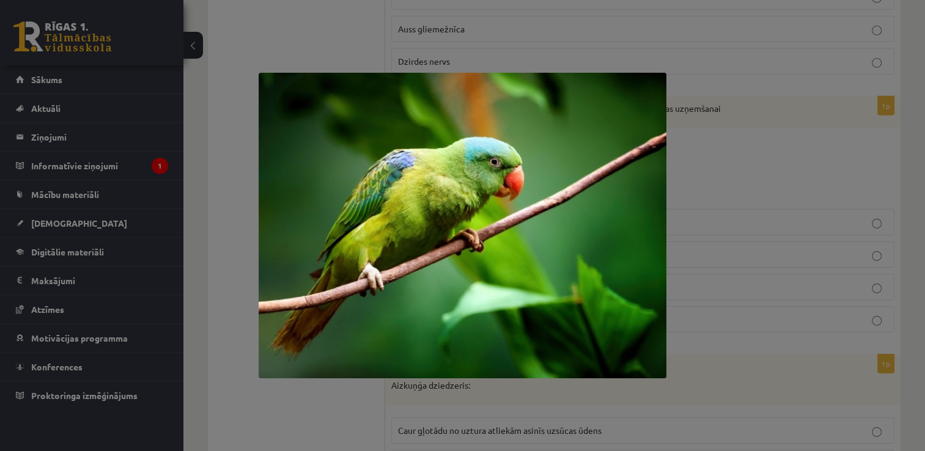
click at [709, 146] on div at bounding box center [462, 225] width 925 height 451
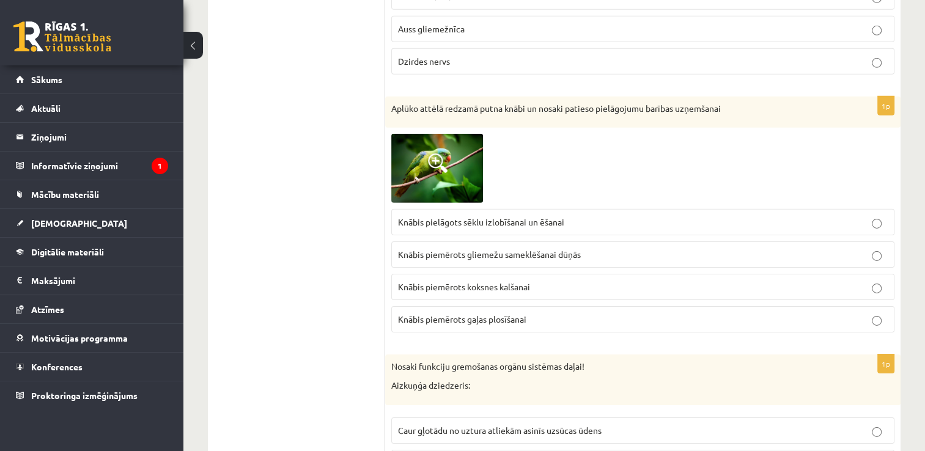
click at [709, 146] on div at bounding box center [642, 168] width 503 height 69
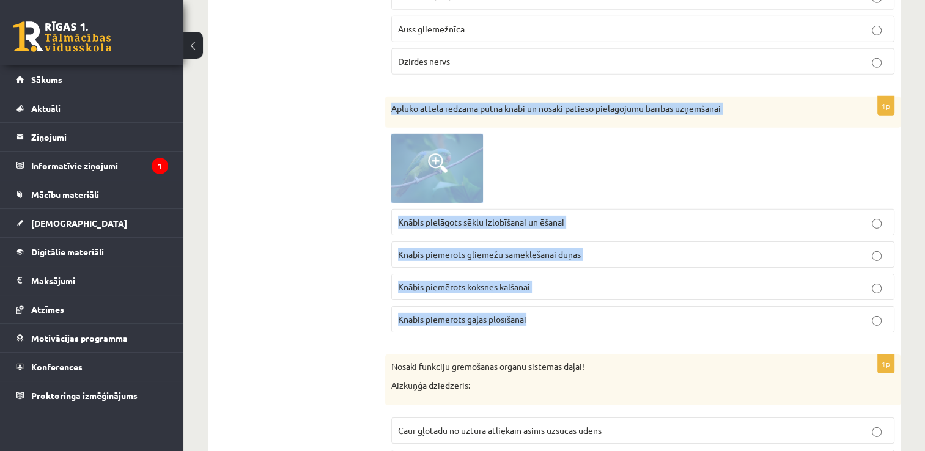
drag, startPoint x: 391, startPoint y: 91, endPoint x: 590, endPoint y: 319, distance: 302.2
click at [590, 319] on div "1p Aplūko attēlā redzamā putna knābi un nosaki patieso pielāgojumu barības uzņe…" at bounding box center [643, 220] width 516 height 246
drag, startPoint x: 590, startPoint y: 319, endPoint x: 497, endPoint y: 303, distance: 94.8
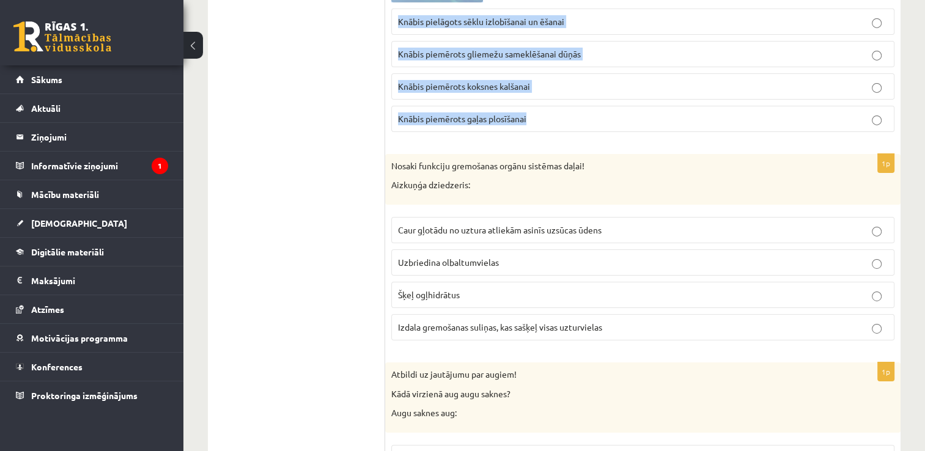
scroll to position [4074, 0]
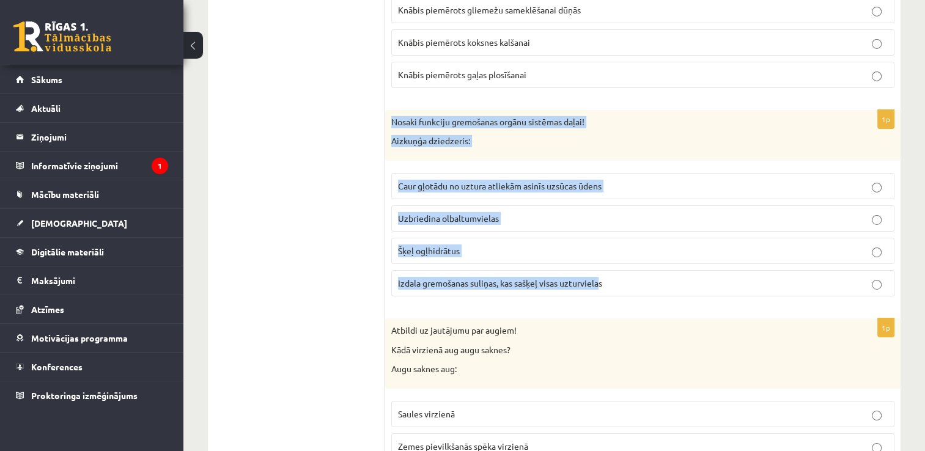
drag, startPoint x: 390, startPoint y: 105, endPoint x: 603, endPoint y: 260, distance: 263.2
click at [603, 260] on div "1p Nosaki funkciju gremošanas orgānu sistēmas daļai! Aizkuņģa dziedzeris: Caur …" at bounding box center [643, 208] width 516 height 196
drag, startPoint x: 603, startPoint y: 260, endPoint x: 552, endPoint y: 267, distance: 51.2
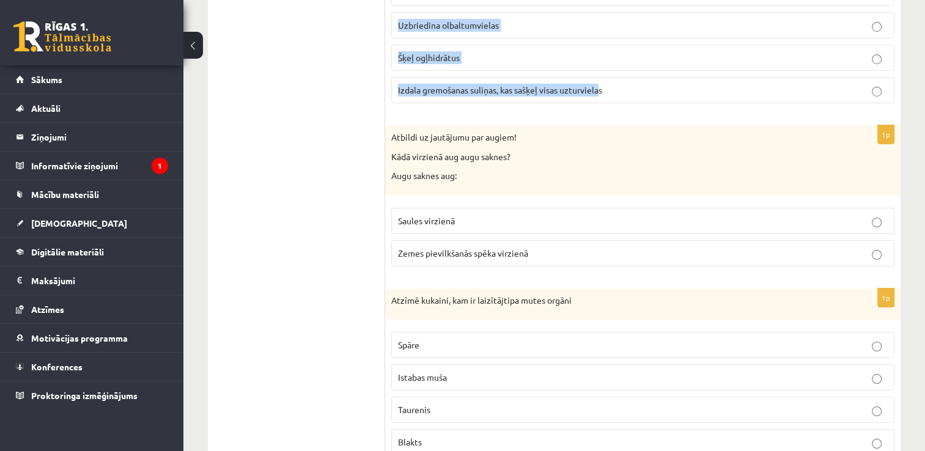
scroll to position [4347, 0]
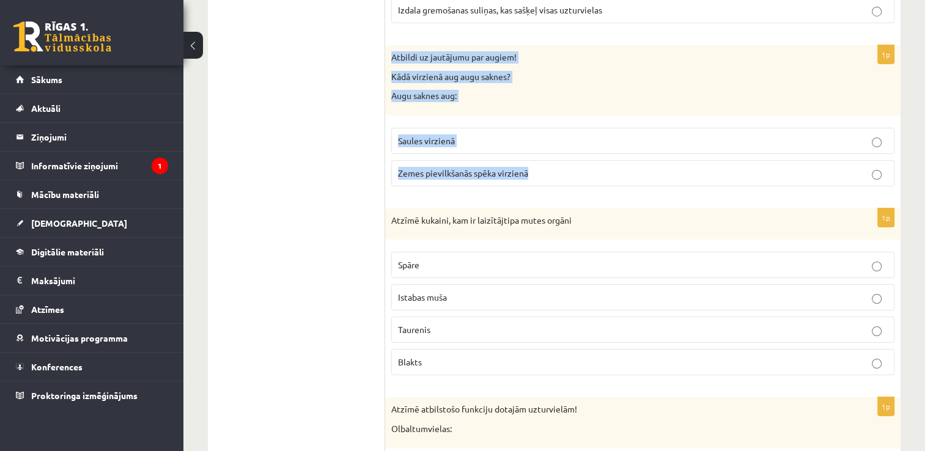
drag, startPoint x: 391, startPoint y: 37, endPoint x: 558, endPoint y: 171, distance: 213.7
click at [558, 171] on div "1p Atbildi uz jautājumu par augiem! Kādā virzienā aug augu saknes? Augu saknes …" at bounding box center [643, 120] width 516 height 151
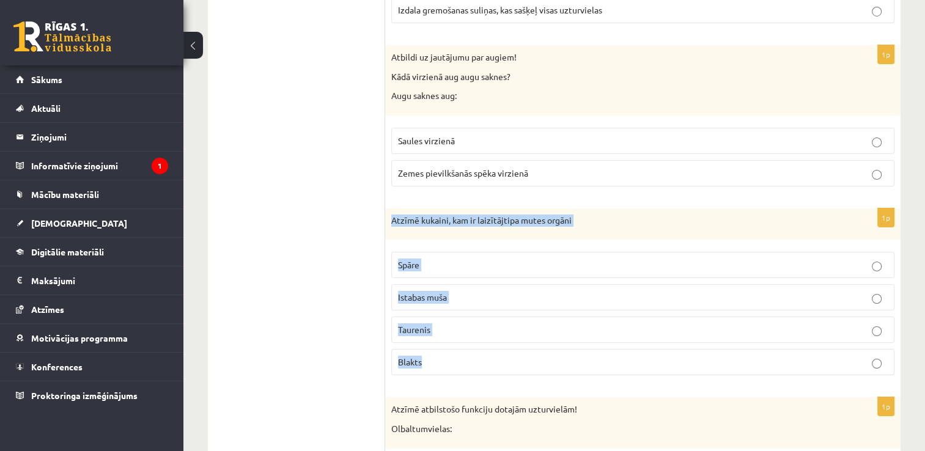
drag, startPoint x: 390, startPoint y: 198, endPoint x: 484, endPoint y: 344, distance: 174.4
click at [484, 344] on div "1p Atzīmē kukaini, kam ir laizītājtipa mutes orgāni Spāre Istabas muša Taurenis…" at bounding box center [643, 297] width 516 height 177
drag, startPoint x: 484, startPoint y: 344, endPoint x: 463, endPoint y: 204, distance: 142.3
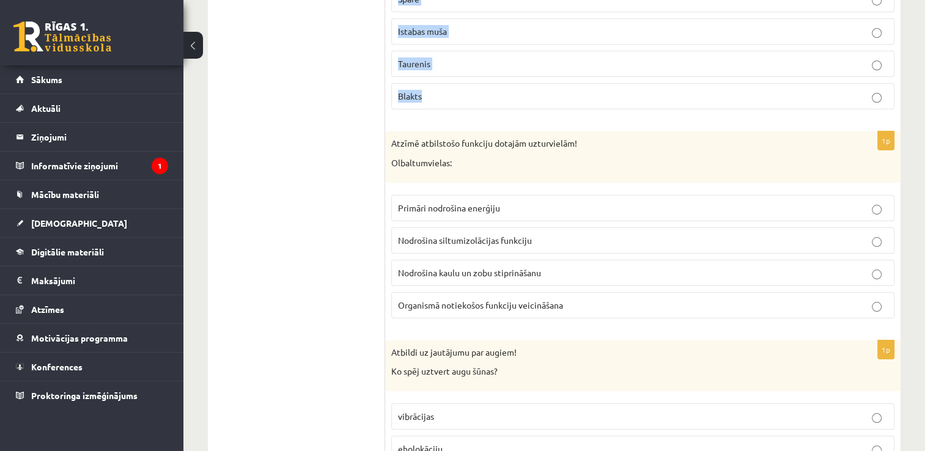
scroll to position [4643, 0]
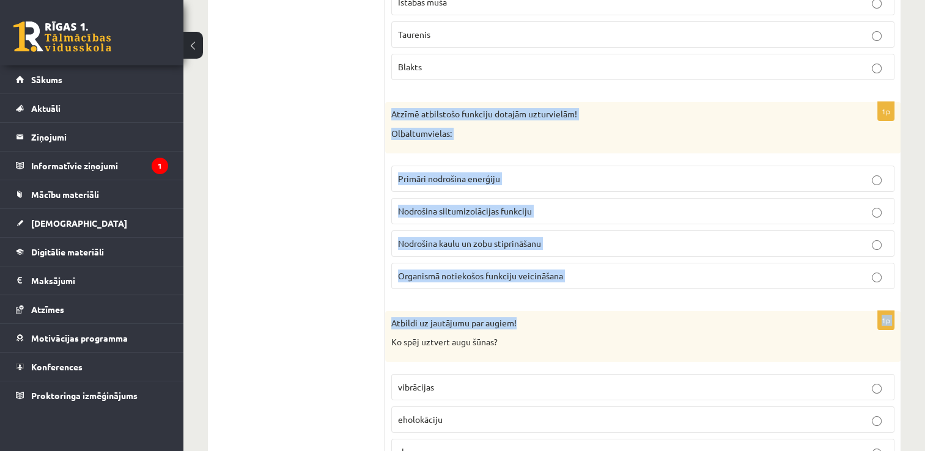
drag, startPoint x: 394, startPoint y: 92, endPoint x: 620, endPoint y: 280, distance: 293.6
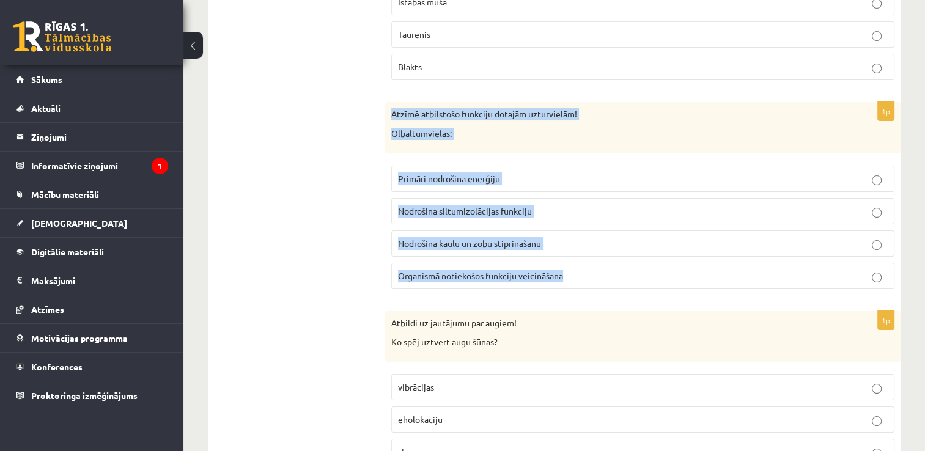
drag, startPoint x: 394, startPoint y: 91, endPoint x: 584, endPoint y: 259, distance: 253.9
click at [584, 259] on div "1p Atzīmē atbilstošo funkciju dotajām uzturvielām! Olbaltumvielas: Primāri nodr…" at bounding box center [643, 200] width 516 height 196
drag, startPoint x: 584, startPoint y: 259, endPoint x: 531, endPoint y: 255, distance: 52.8
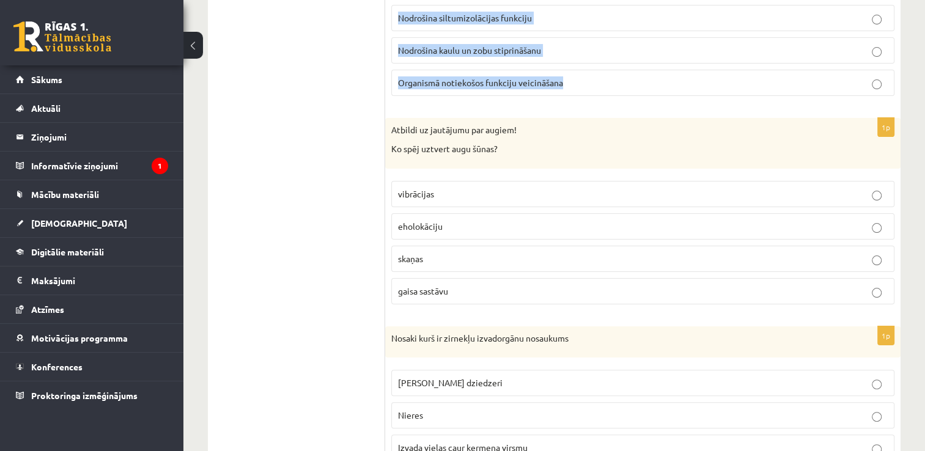
scroll to position [4865, 0]
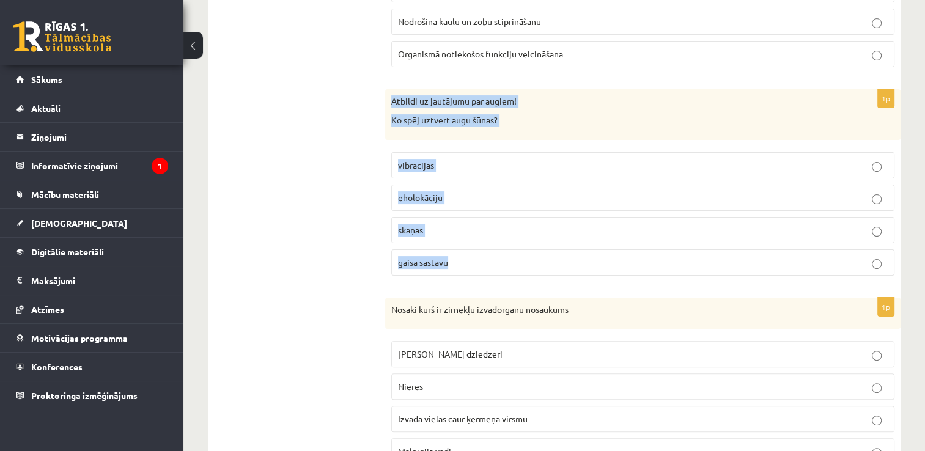
drag, startPoint x: 390, startPoint y: 75, endPoint x: 572, endPoint y: 247, distance: 250.1
click at [572, 247] on div "1p Atbildi uz jautājumu par augiem! Ko spēj uztvert augu šūnas? vibrācijas ehol…" at bounding box center [643, 187] width 516 height 196
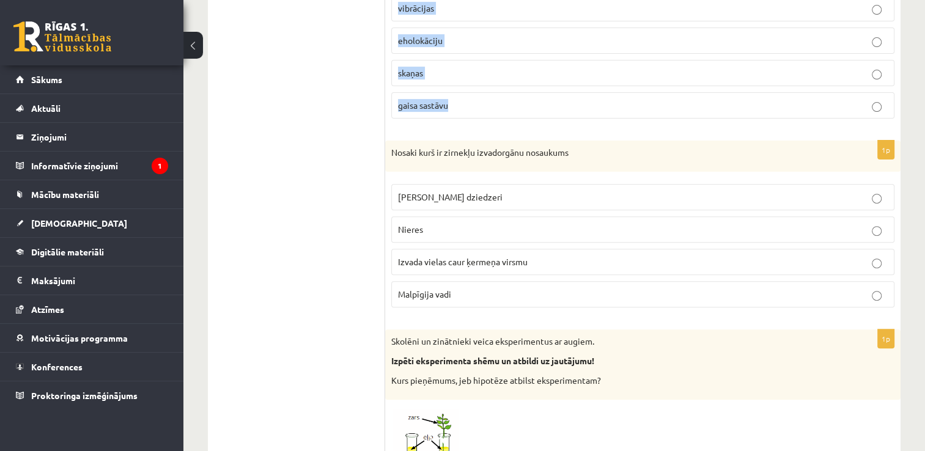
scroll to position [5029, 0]
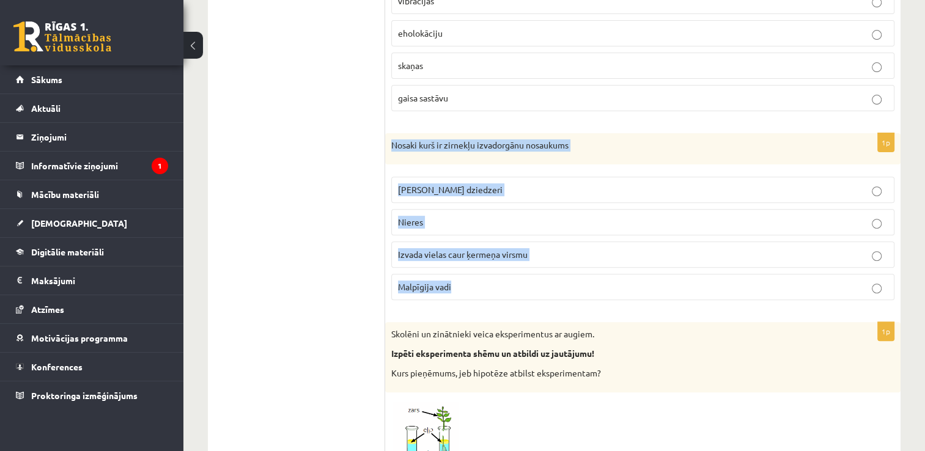
drag, startPoint x: 388, startPoint y: 118, endPoint x: 552, endPoint y: 259, distance: 216.4
click at [552, 259] on div "1p Nosaki kurš ir zirnekļu izvadorgānu nosaukums Zaļie dziedzeri Nieres Izvada …" at bounding box center [643, 221] width 516 height 177
drag, startPoint x: 552, startPoint y: 259, endPoint x: 475, endPoint y: 122, distance: 157.5
click at [499, 139] on p "Nosaki kurš ir zirnekļu izvadorgānu nosaukums" at bounding box center [612, 145] width 442 height 12
drag, startPoint x: 391, startPoint y: 121, endPoint x: 529, endPoint y: 258, distance: 193.8
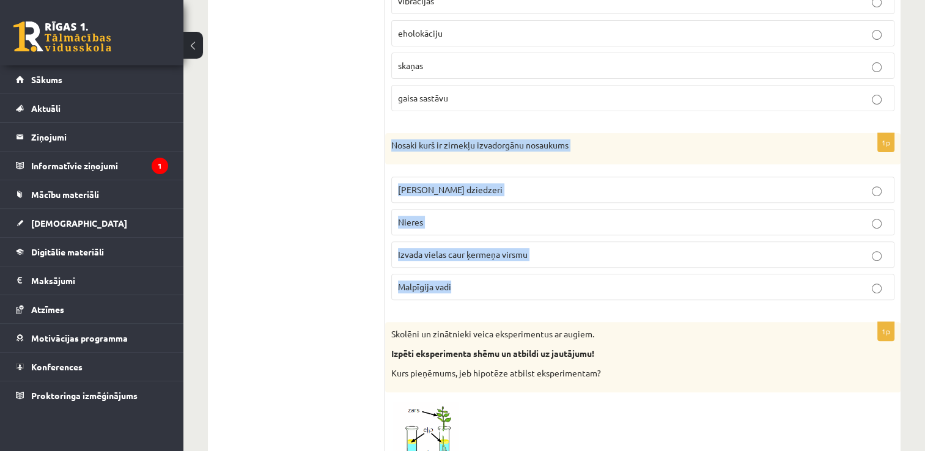
click at [529, 258] on div "1p Nosaki kurš ir zirnekļu izvadorgānu nosaukums Zaļie dziedzeri Nieres Izvada …" at bounding box center [643, 221] width 516 height 177
drag, startPoint x: 529, startPoint y: 258, endPoint x: 487, endPoint y: 233, distance: 48.3
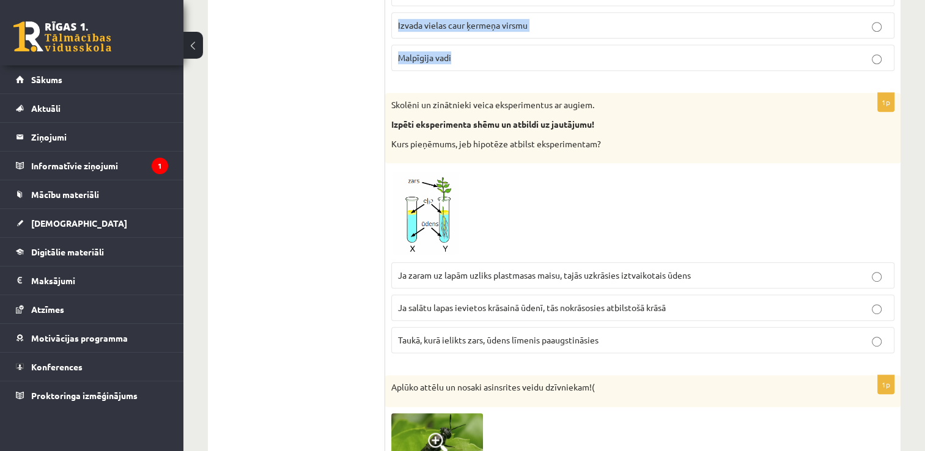
scroll to position [5266, 0]
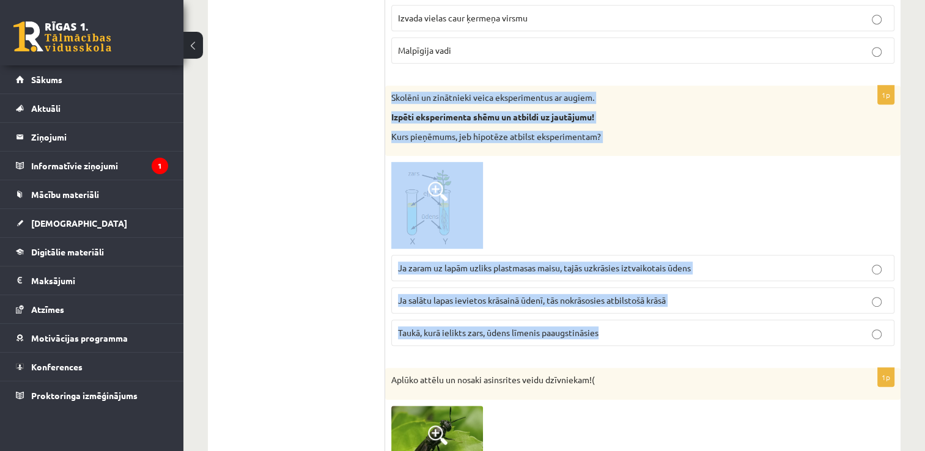
drag, startPoint x: 391, startPoint y: 70, endPoint x: 697, endPoint y: 325, distance: 398.3
click at [697, 325] on div "1p Skolēni un zinātnieki veica eksperimentus ar augiem. Izpēti eksperimenta shē…" at bounding box center [643, 221] width 516 height 270
click at [440, 182] on span at bounding box center [438, 192] width 20 height 20
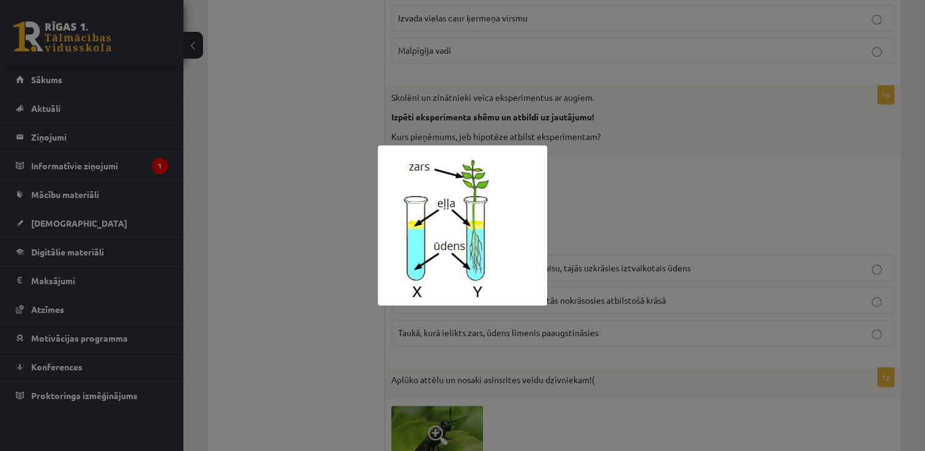
click at [335, 170] on div at bounding box center [462, 225] width 925 height 451
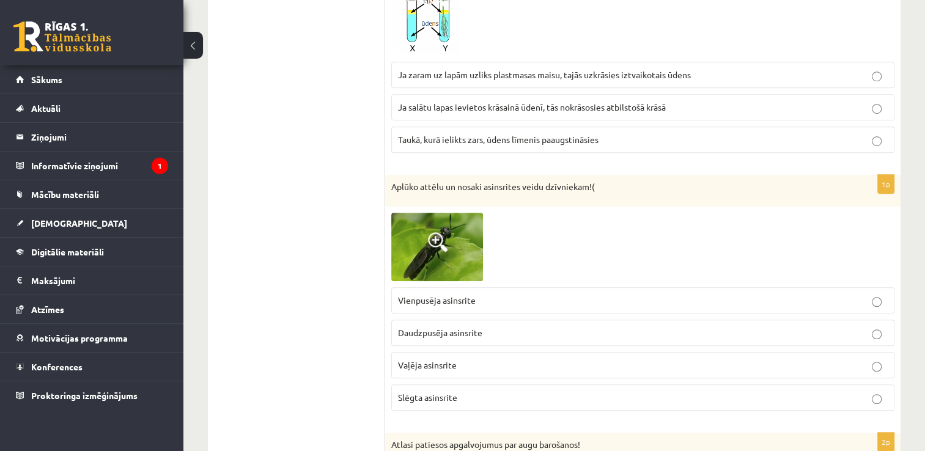
scroll to position [5511, 0]
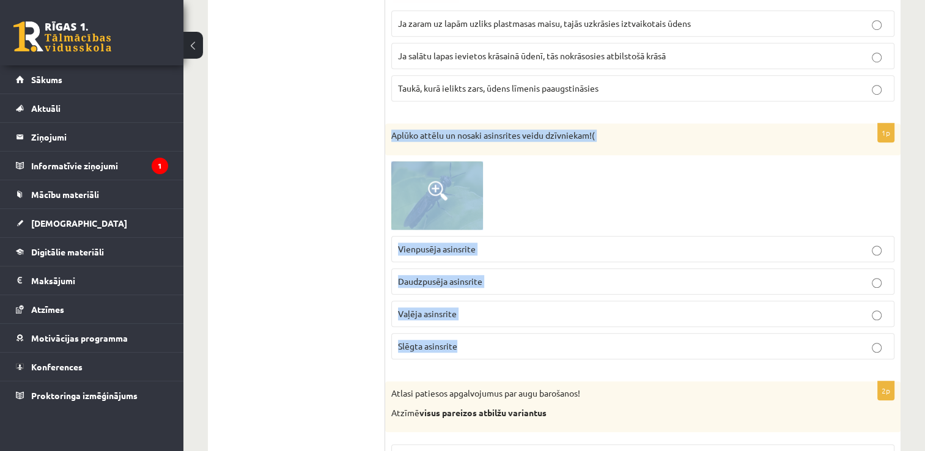
drag, startPoint x: 387, startPoint y: 106, endPoint x: 516, endPoint y: 321, distance: 250.2
click at [516, 321] on div "1p Aplūko attēlu un nosaki asinsrites veidu dzīvniekam!( Vienpusēja asinsrite D…" at bounding box center [643, 247] width 516 height 246
drag, startPoint x: 516, startPoint y: 321, endPoint x: 437, endPoint y: 196, distance: 147.8
click at [437, 180] on img at bounding box center [437, 195] width 92 height 69
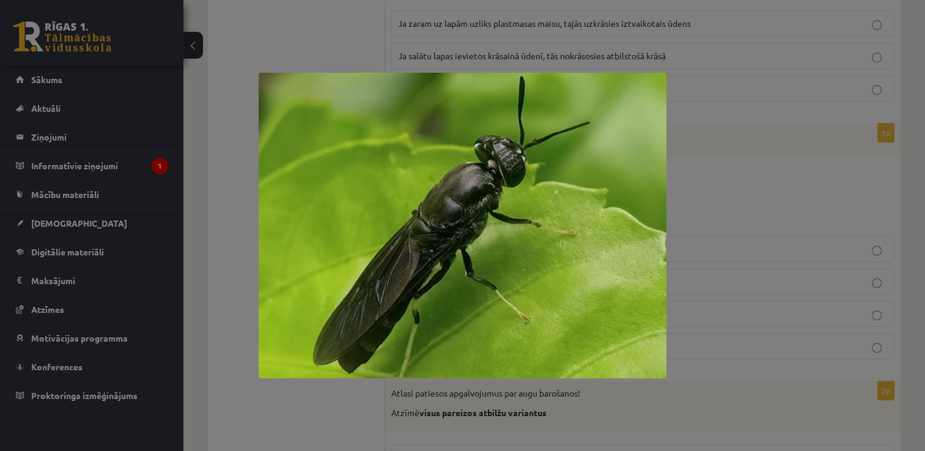
click at [705, 256] on div at bounding box center [462, 225] width 925 height 451
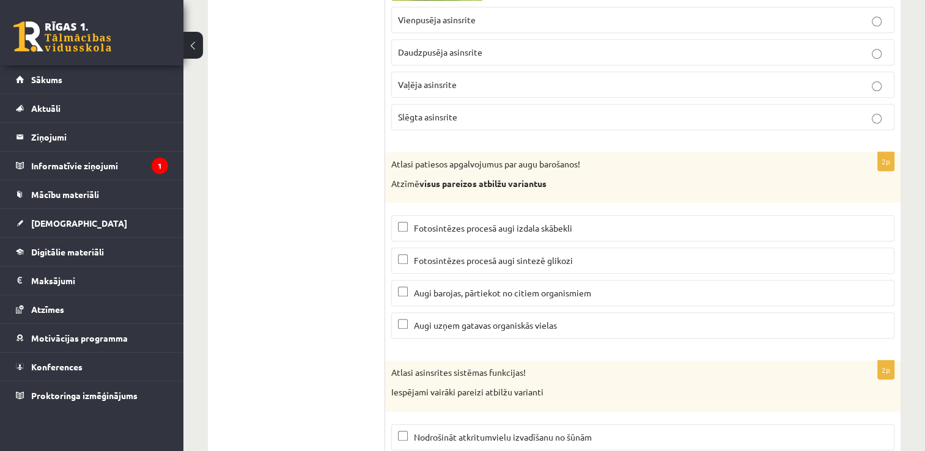
scroll to position [5747, 0]
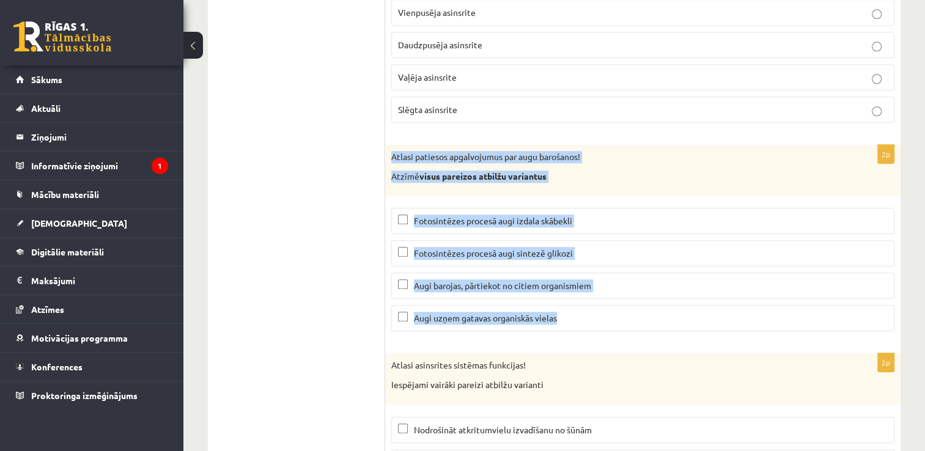
drag, startPoint x: 390, startPoint y: 127, endPoint x: 626, endPoint y: 300, distance: 292.4
click at [626, 300] on div "2p Atlasi patiesos apgalvojumus par augu barošanos! Atzīmē visus pareizos atbil…" at bounding box center [643, 243] width 516 height 196
drag, startPoint x: 626, startPoint y: 300, endPoint x: 536, endPoint y: 152, distance: 172.7
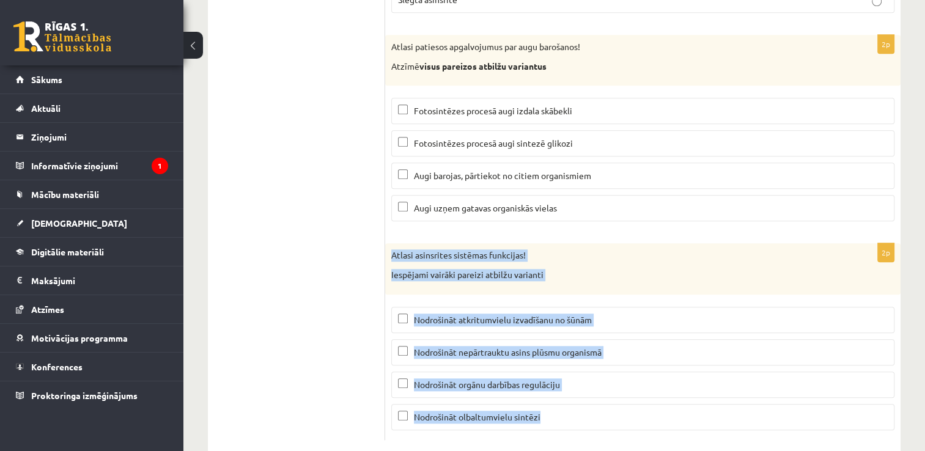
drag, startPoint x: 391, startPoint y: 227, endPoint x: 598, endPoint y: 378, distance: 256.1
click at [598, 378] on div "2p Atlasi asinsrites sistēmas funkcijas! Iespējami vairāki pareizi atbilžu vari…" at bounding box center [643, 341] width 516 height 196
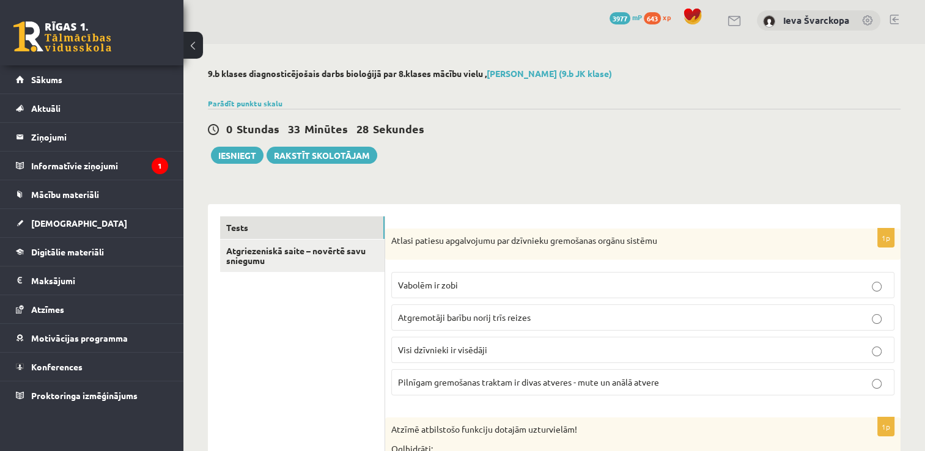
scroll to position [0, 0]
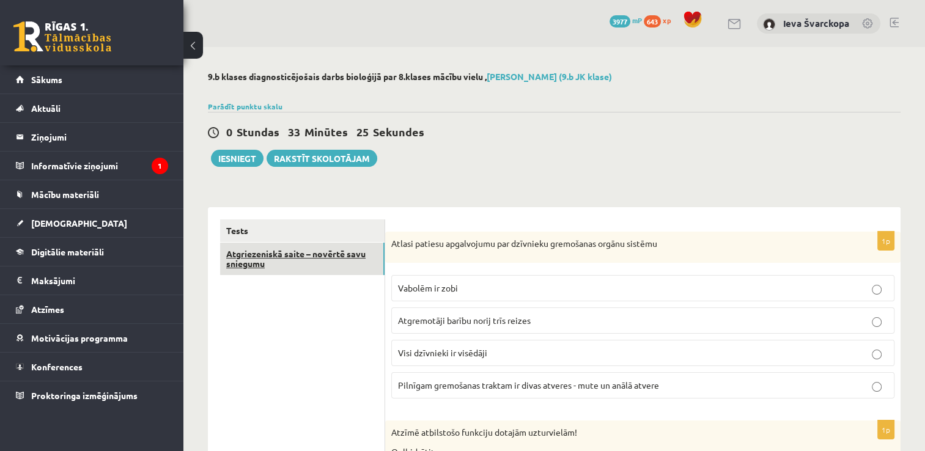
click at [268, 261] on link "Atgriezeniskā saite – novērtē savu sniegumu" at bounding box center [302, 259] width 165 height 33
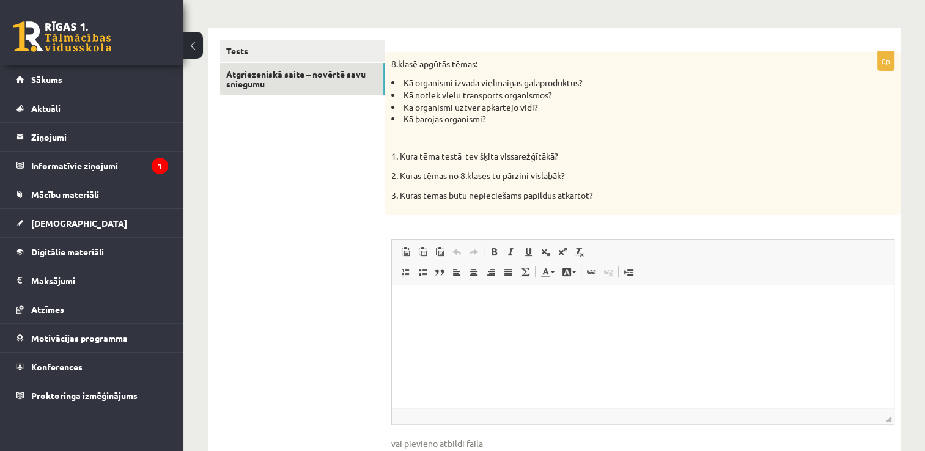
scroll to position [213, 0]
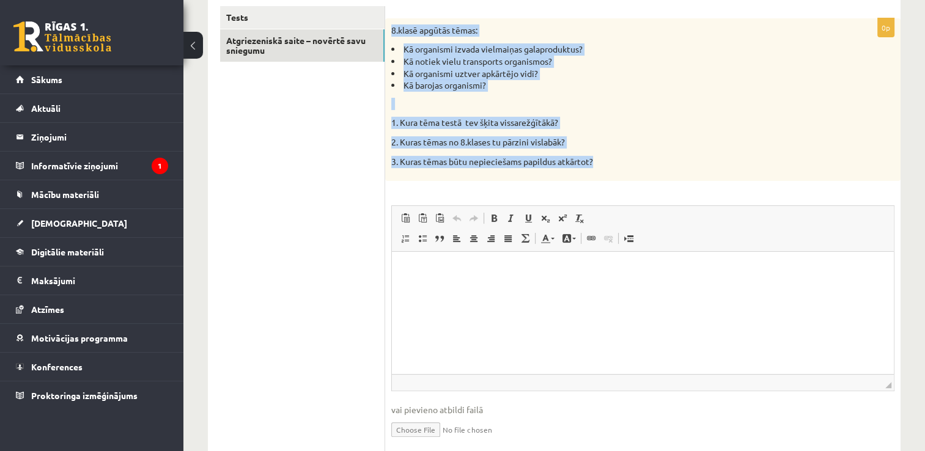
drag, startPoint x: 390, startPoint y: 26, endPoint x: 612, endPoint y: 169, distance: 263.7
click at [612, 169] on div "8.klasē apgūtās tēmas: Kā organismi izvada vielmaiņas galaproduktus? Kā notiek …" at bounding box center [643, 99] width 516 height 163
drag, startPoint x: 612, startPoint y: 169, endPoint x: 558, endPoint y: 160, distance: 54.5
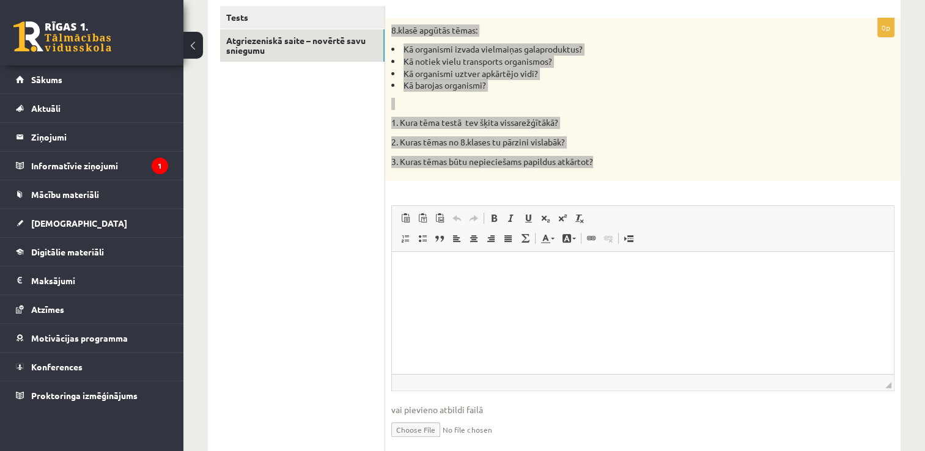
click at [419, 270] on p "Bagātinātā teksta redaktors, wiswyg-editor-user-answer-47363858419380" at bounding box center [643, 270] width 478 height 13
click at [452, 278] on span "Ielīmēt" at bounding box center [451, 280] width 34 height 18
drag, startPoint x: 425, startPoint y: 259, endPoint x: 453, endPoint y: 278, distance: 33.4
drag, startPoint x: 453, startPoint y: 278, endPoint x: 412, endPoint y: 273, distance: 41.3
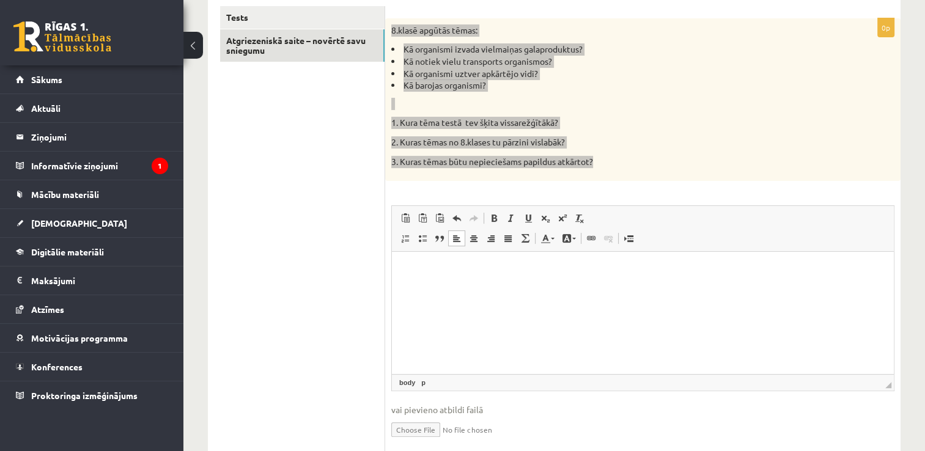
click at [412, 273] on p "Bagātinātā teksta redaktors, wiswyg-editor-user-answer-47363858419380" at bounding box center [643, 270] width 478 height 13
click at [436, 282] on span "Ielīmēt" at bounding box center [443, 283] width 34 height 18
drag, startPoint x: 416, startPoint y: 260, endPoint x: 407, endPoint y: 259, distance: 9.3
click at [407, 259] on html at bounding box center [643, 270] width 502 height 37
drag, startPoint x: 407, startPoint y: 259, endPoint x: 422, endPoint y: 302, distance: 45.5
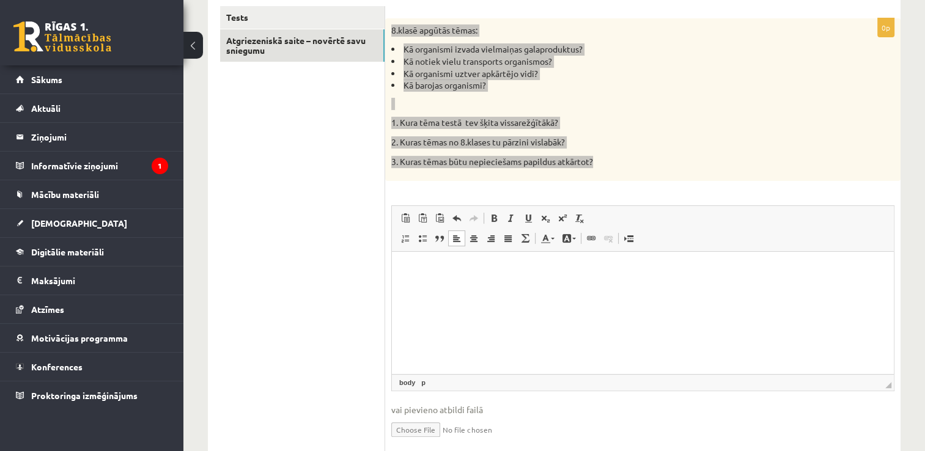
click at [422, 289] on html at bounding box center [643, 270] width 502 height 37
click at [425, 289] on html at bounding box center [643, 270] width 502 height 37
click at [428, 270] on p "Bagātinātā teksta redaktors, wiswyg-editor-user-answer-47363858419380" at bounding box center [643, 270] width 478 height 13
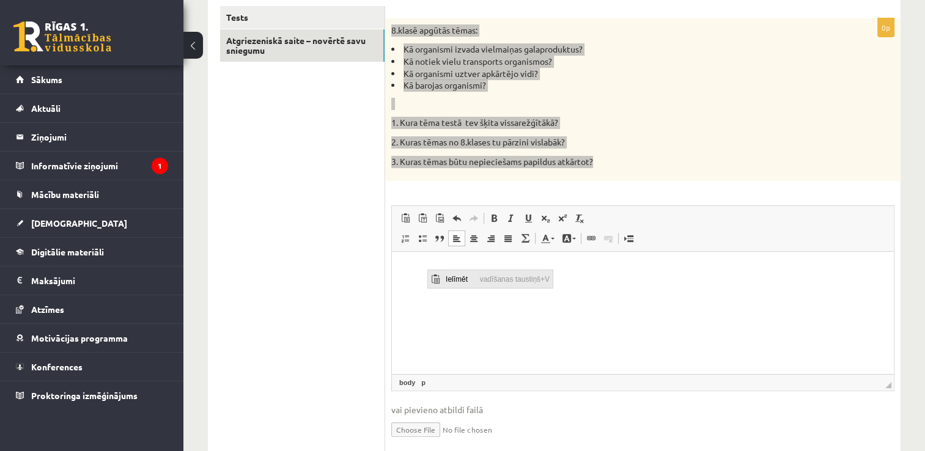
click at [454, 280] on span "Ielīmēt" at bounding box center [459, 279] width 34 height 18
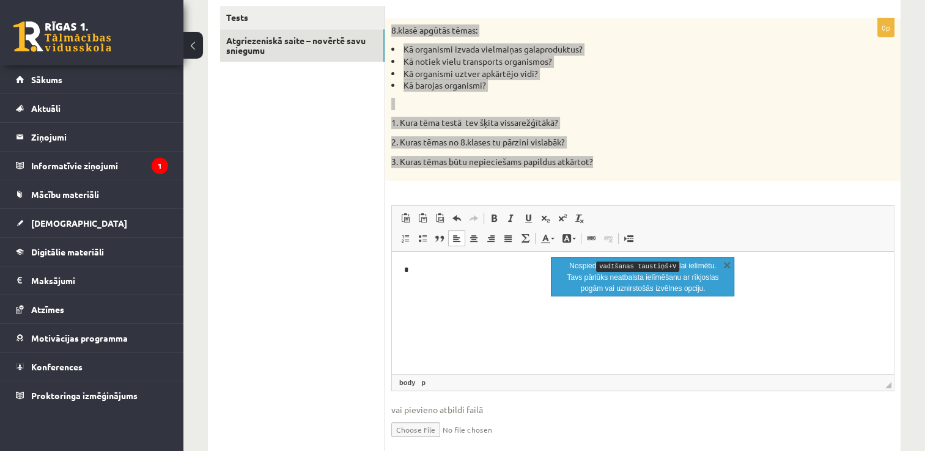
click at [444, 284] on html "*" at bounding box center [643, 270] width 502 height 37
click at [441, 287] on html at bounding box center [643, 270] width 502 height 37
click at [440, 289] on html at bounding box center [643, 270] width 502 height 37
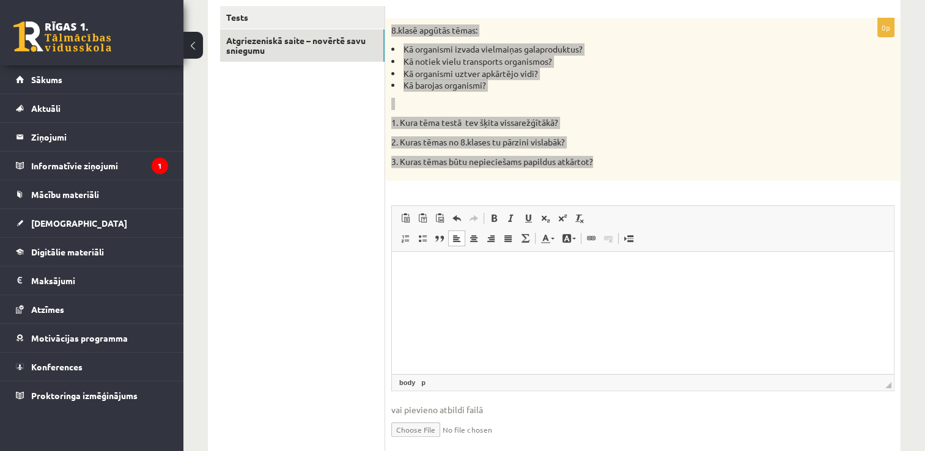
click at [409, 265] on p "Bagātinātā teksta redaktors, wiswyg-editor-user-answer-47363858419380" at bounding box center [643, 270] width 478 height 13
click at [429, 275] on span "Ielīmēt" at bounding box center [441, 274] width 34 height 18
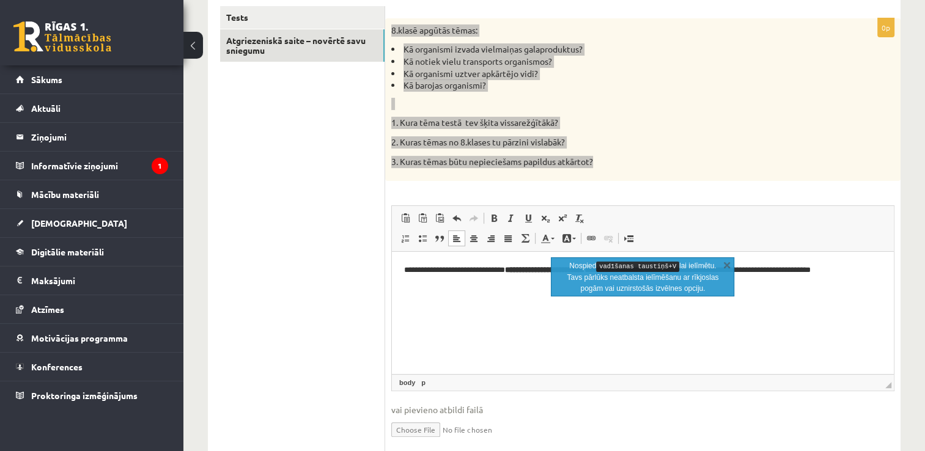
click at [633, 289] on html "**********" at bounding box center [643, 270] width 502 height 37
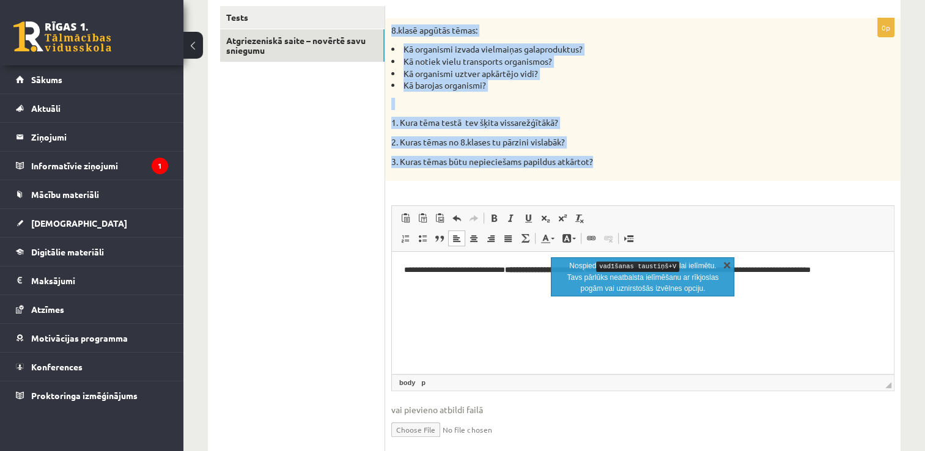
click at [728, 262] on link "X" at bounding box center [727, 265] width 12 height 12
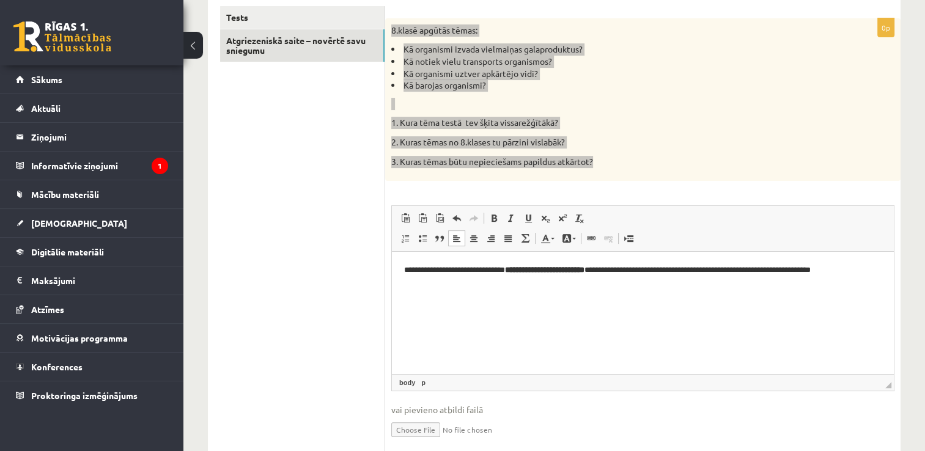
click at [585, 270] on strong "**********" at bounding box center [545, 270] width 80 height 8
click at [874, 270] on p "**********" at bounding box center [643, 270] width 478 height 13
click at [399, 270] on html "**********" at bounding box center [643, 270] width 502 height 37
click at [880, 269] on p "**********" at bounding box center [643, 270] width 478 height 13
click at [444, 303] on span "Ielīmēt" at bounding box center [458, 302] width 34 height 18
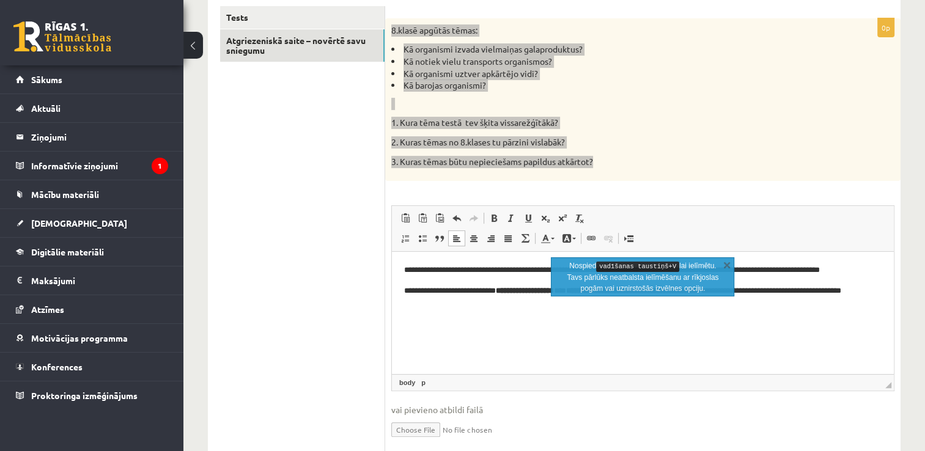
click at [636, 322] on html "**********" at bounding box center [643, 287] width 502 height 70
click at [659, 314] on html "**********" at bounding box center [643, 287] width 502 height 70
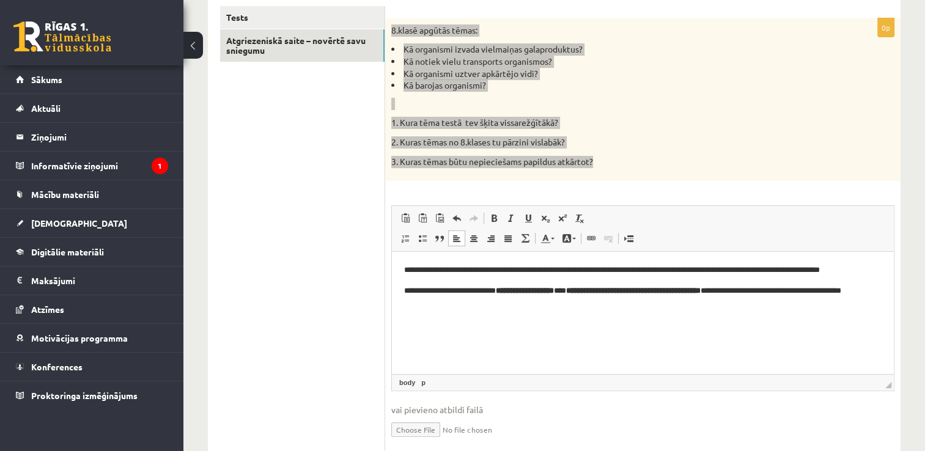
click at [554, 292] on strong "**********" at bounding box center [525, 291] width 58 height 8
click at [701, 291] on strong "**********" at bounding box center [633, 291] width 135 height 8
click at [453, 305] on p "**********" at bounding box center [643, 298] width 478 height 26
click at [443, 333] on span "Ielīmēt" at bounding box center [456, 333] width 34 height 18
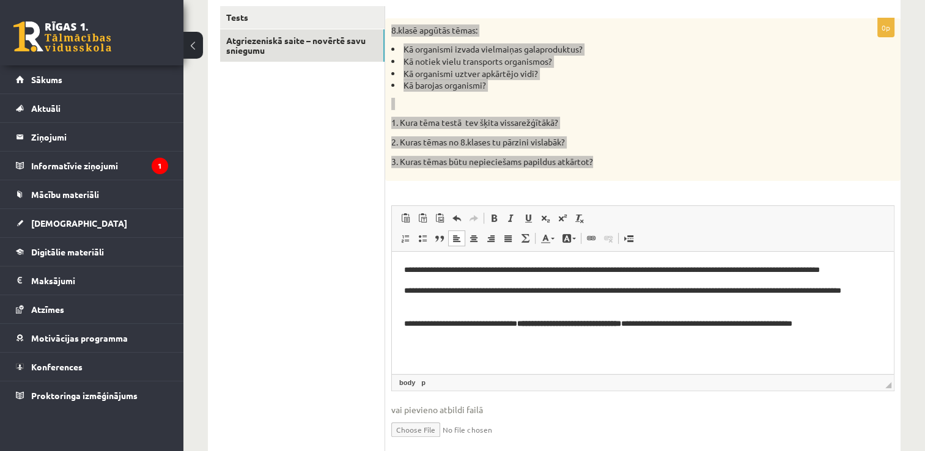
click at [659, 324] on p "**********" at bounding box center [643, 324] width 478 height 13
click at [530, 324] on p "**********" at bounding box center [643, 324] width 478 height 13
click at [864, 325] on p "**********" at bounding box center [643, 324] width 478 height 13
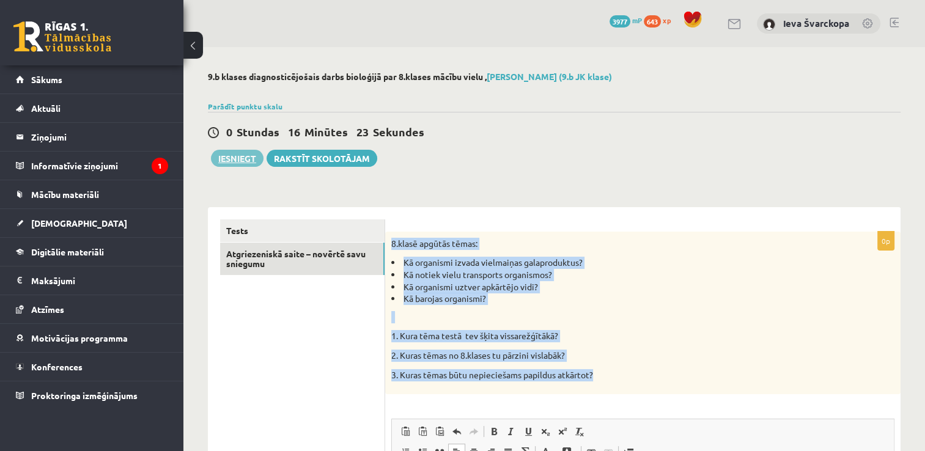
click at [233, 158] on button "Iesniegt" at bounding box center [237, 158] width 53 height 17
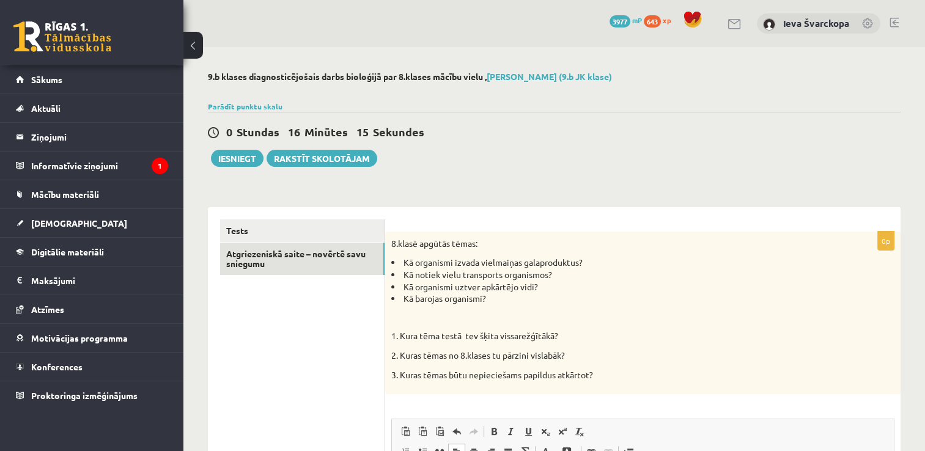
click at [330, 328] on ul "Tests Atgriezeniskā saite – novērtē savu sniegumu" at bounding box center [302, 447] width 165 height 454
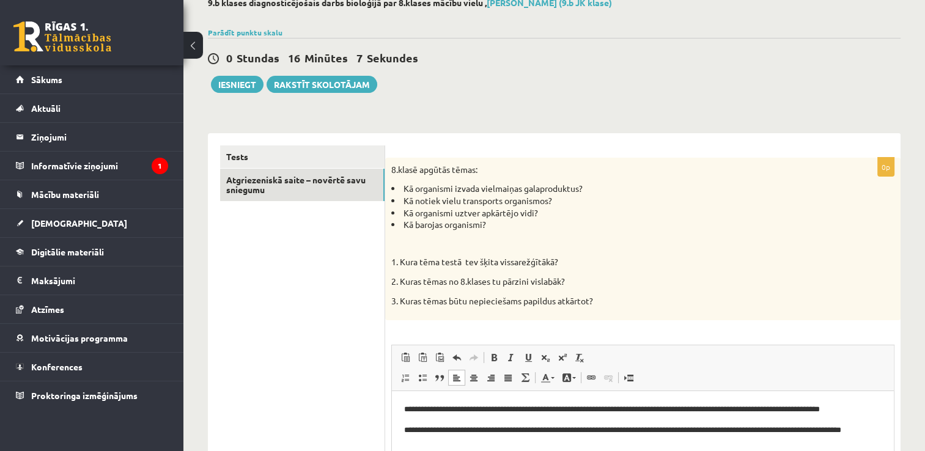
scroll to position [57, 0]
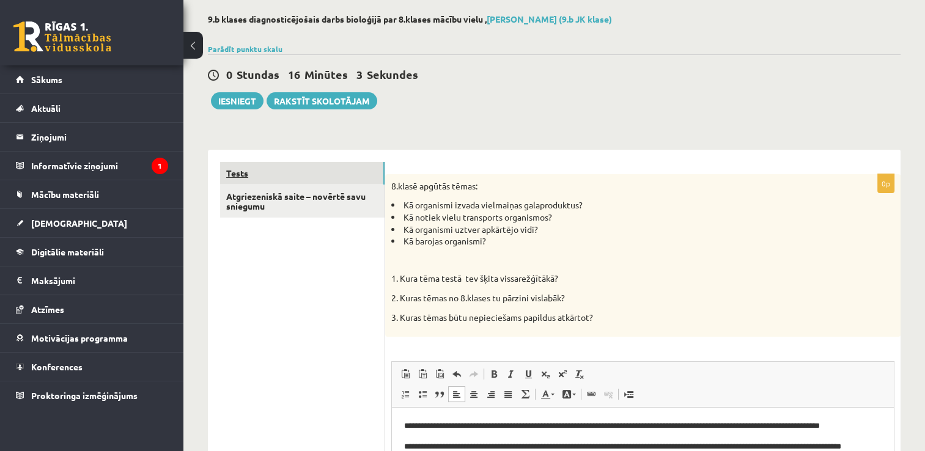
click at [239, 170] on link "Tests" at bounding box center [302, 173] width 165 height 23
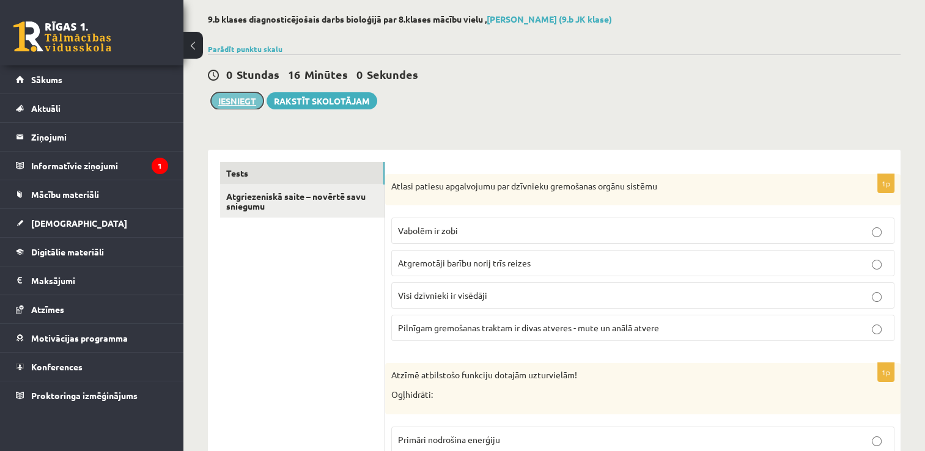
click at [243, 102] on button "Iesniegt" at bounding box center [237, 100] width 53 height 17
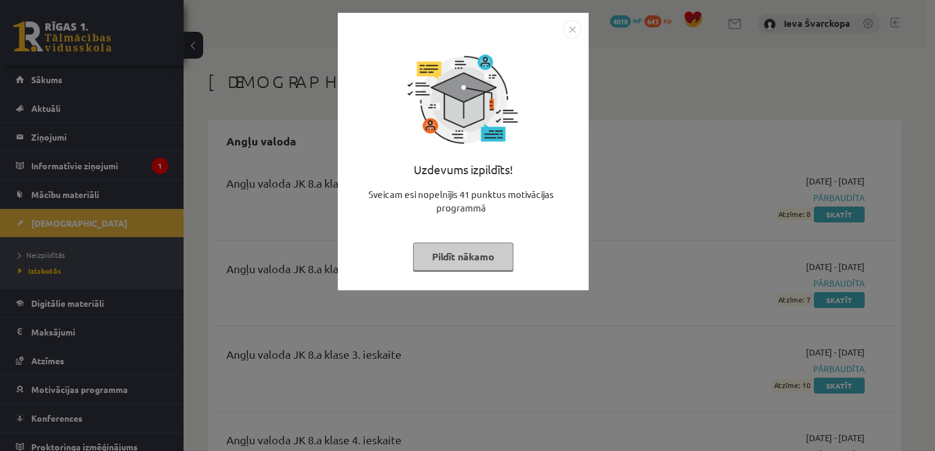
click at [452, 253] on button "Pildīt nākamo" at bounding box center [463, 257] width 100 height 28
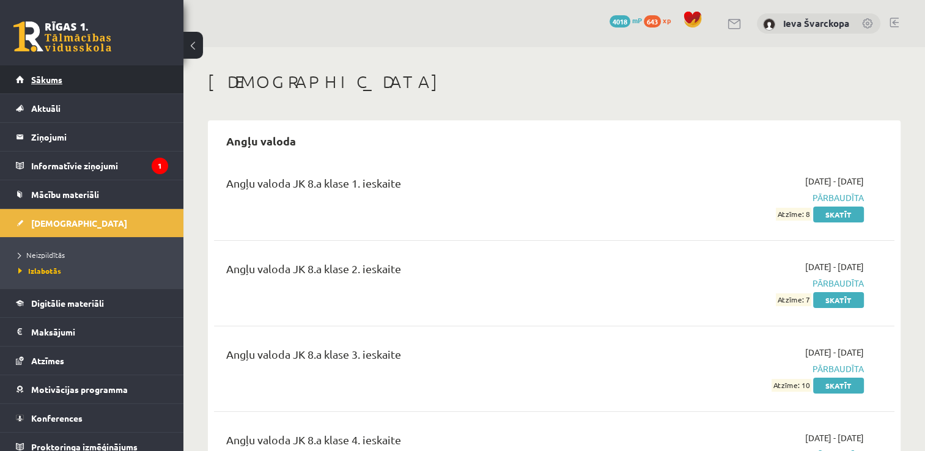
click at [62, 77] on link "Sākums" at bounding box center [92, 79] width 152 height 28
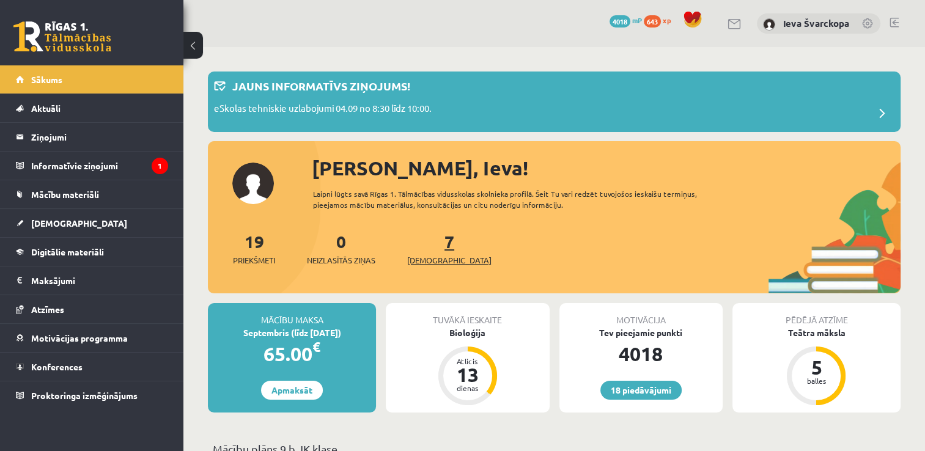
click at [431, 261] on span "[DEMOGRAPHIC_DATA]" at bounding box center [449, 260] width 84 height 12
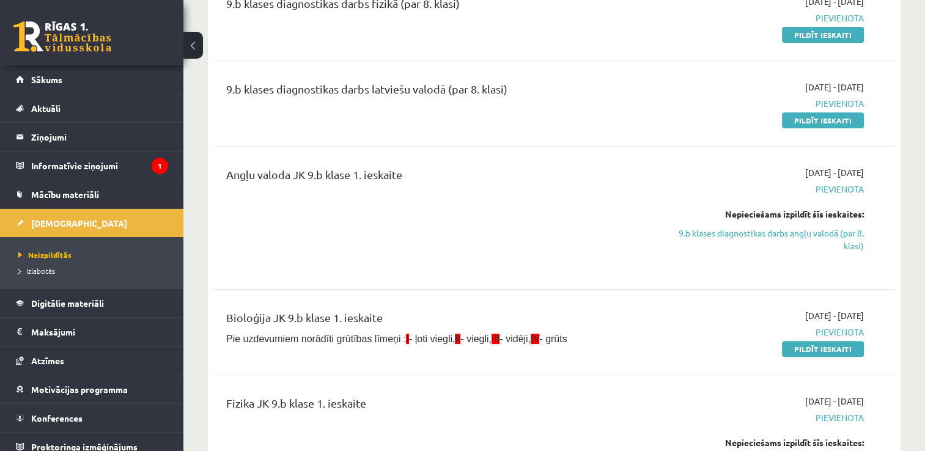
scroll to position [296, 0]
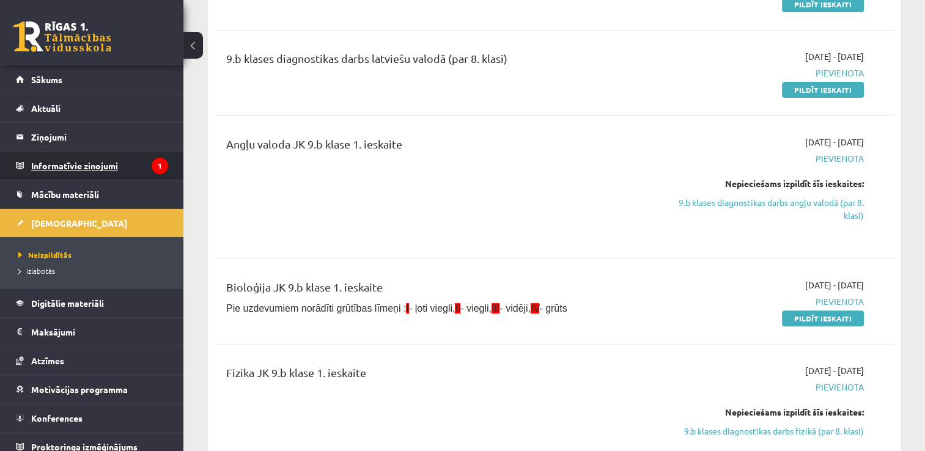
click at [94, 166] on legend "Informatīvie ziņojumi 1" at bounding box center [99, 166] width 137 height 28
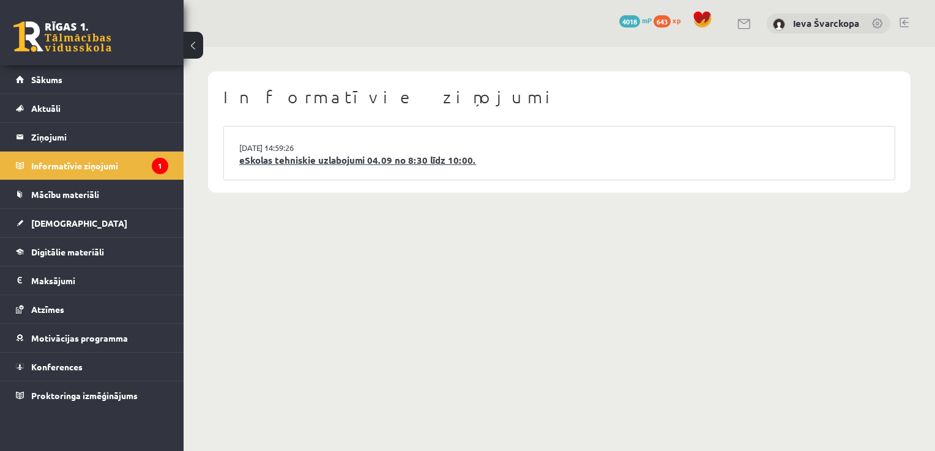
click at [286, 160] on link "eSkolas tehniskie uzlabojumi 04.09 no 8:30 līdz 10:00." at bounding box center [559, 161] width 640 height 14
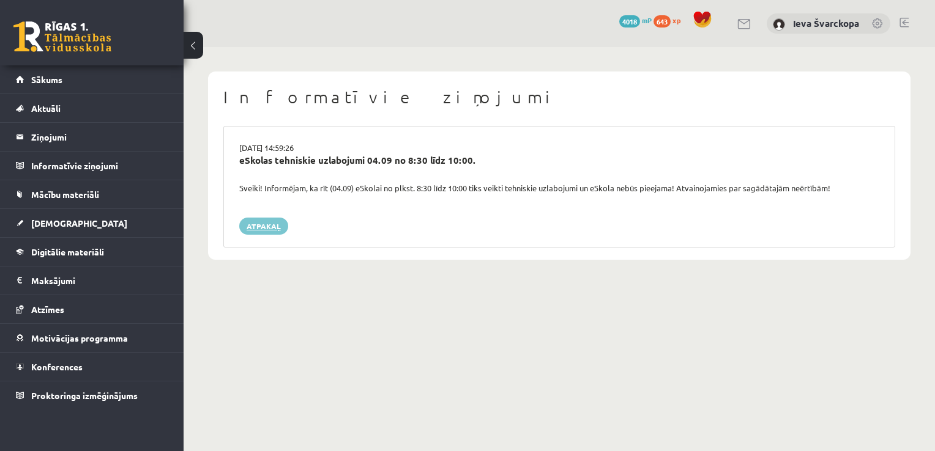
click at [276, 231] on link "Atpakaļ" at bounding box center [263, 226] width 49 height 17
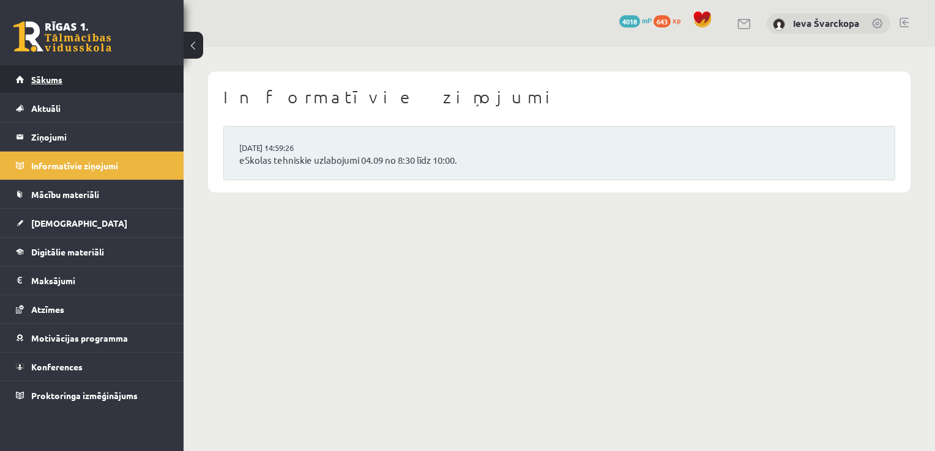
click at [50, 78] on span "Sākums" at bounding box center [46, 79] width 31 height 11
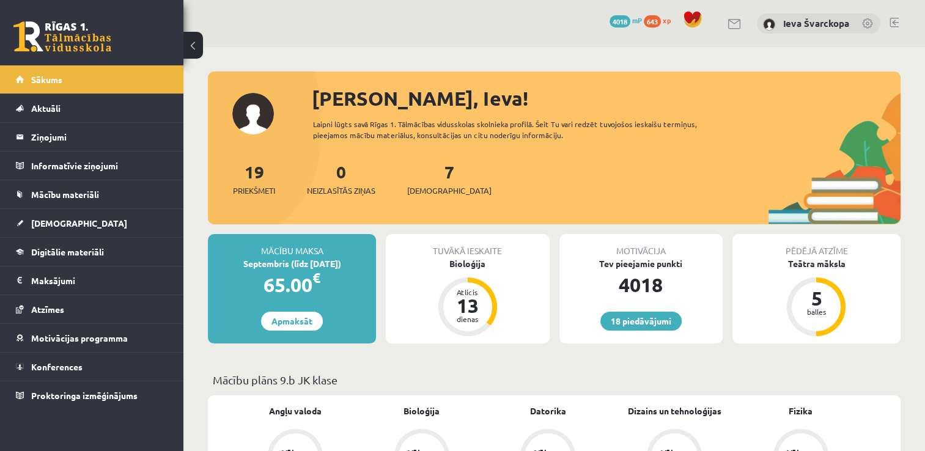
click at [896, 21] on link at bounding box center [894, 23] width 9 height 10
